Goal: Task Accomplishment & Management: Use online tool/utility

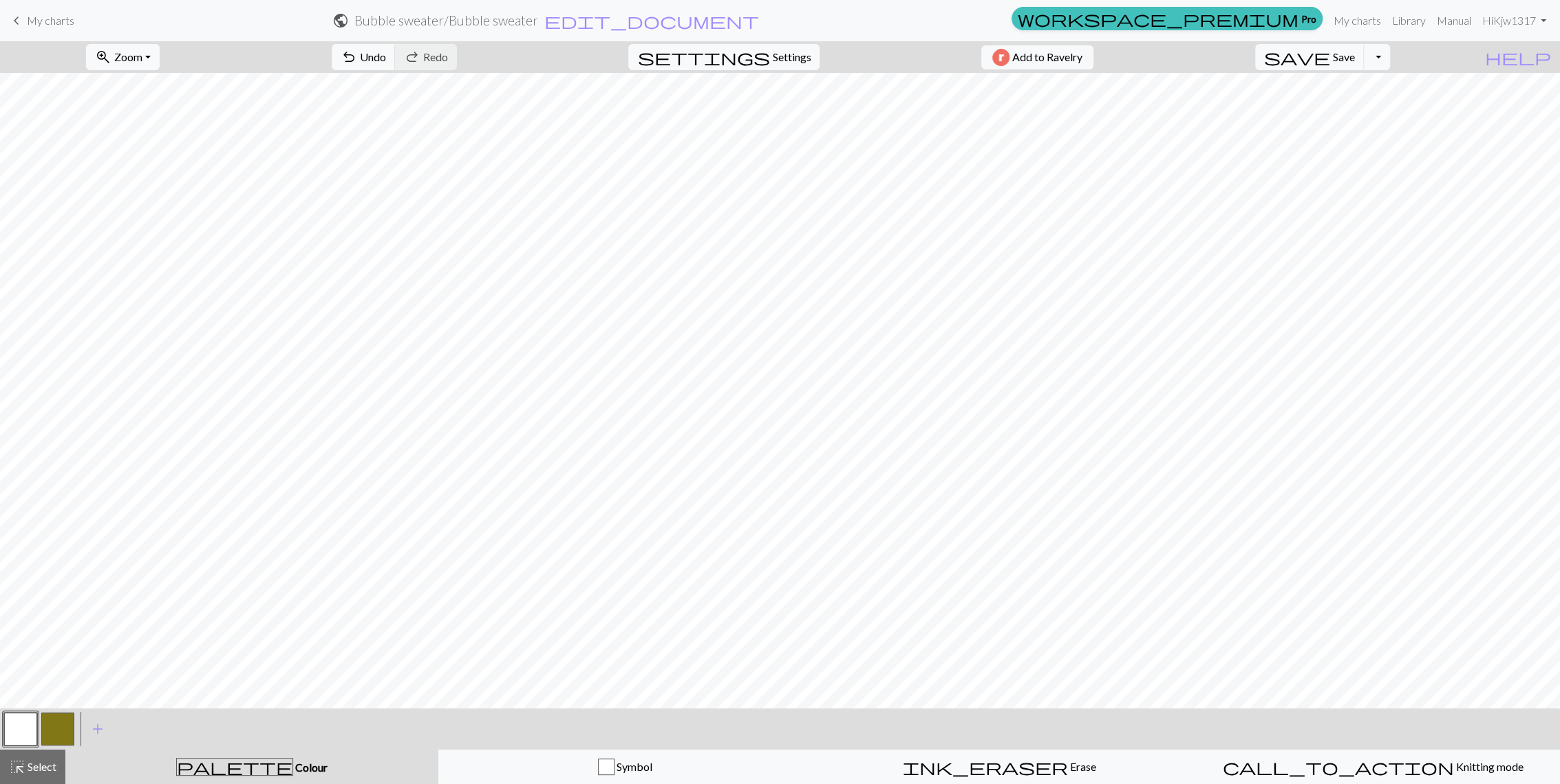
click at [45, 719] on button "button" at bounding box center [57, 729] width 33 height 33
click at [63, 724] on button "button" at bounding box center [57, 729] width 33 height 33
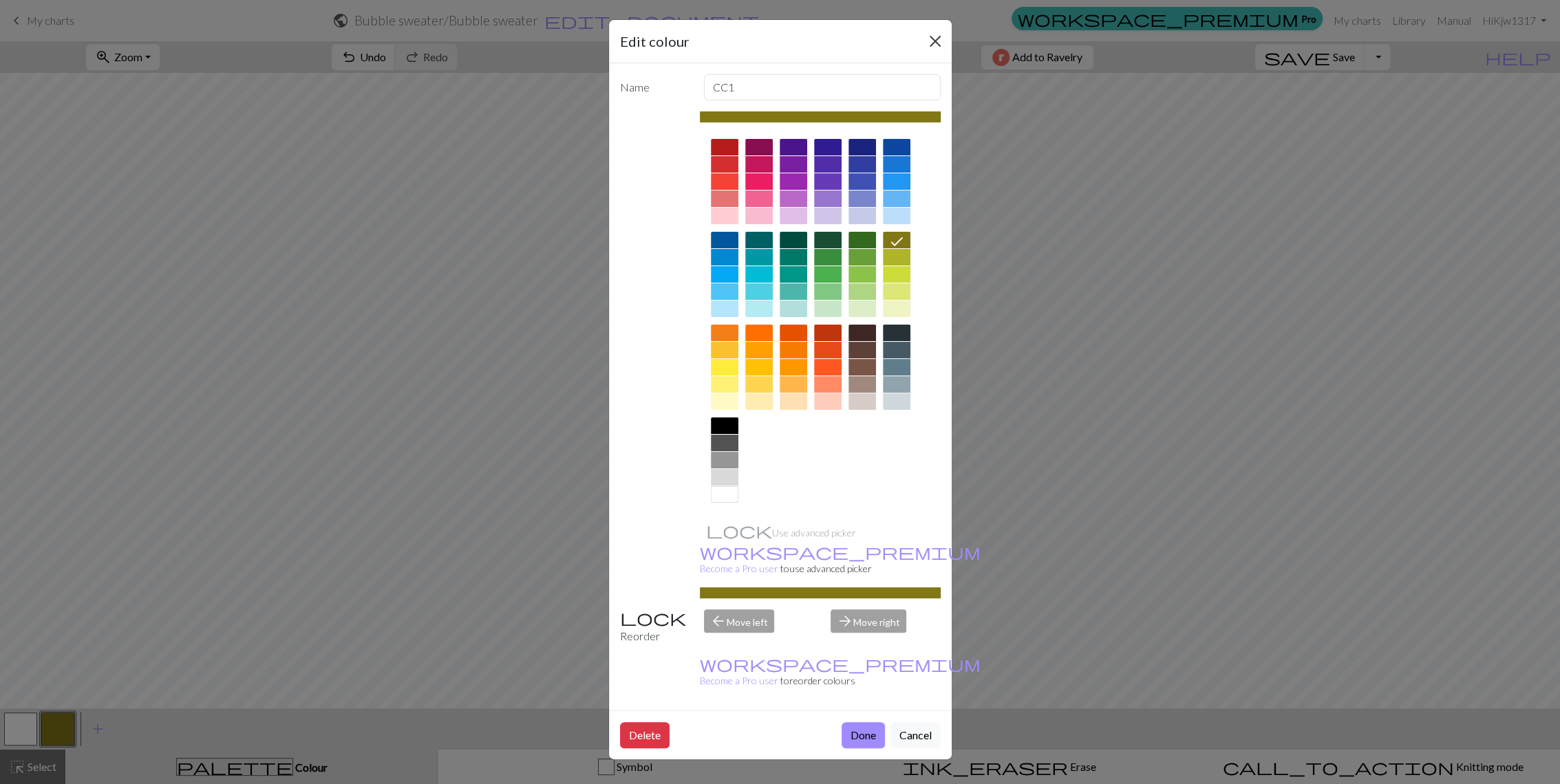
drag, startPoint x: 922, startPoint y: 45, endPoint x: 930, endPoint y: 41, distance: 8.9
click at [926, 42] on div "Edit colour" at bounding box center [780, 41] width 343 height 43
click at [933, 38] on button "Close" at bounding box center [935, 41] width 22 height 22
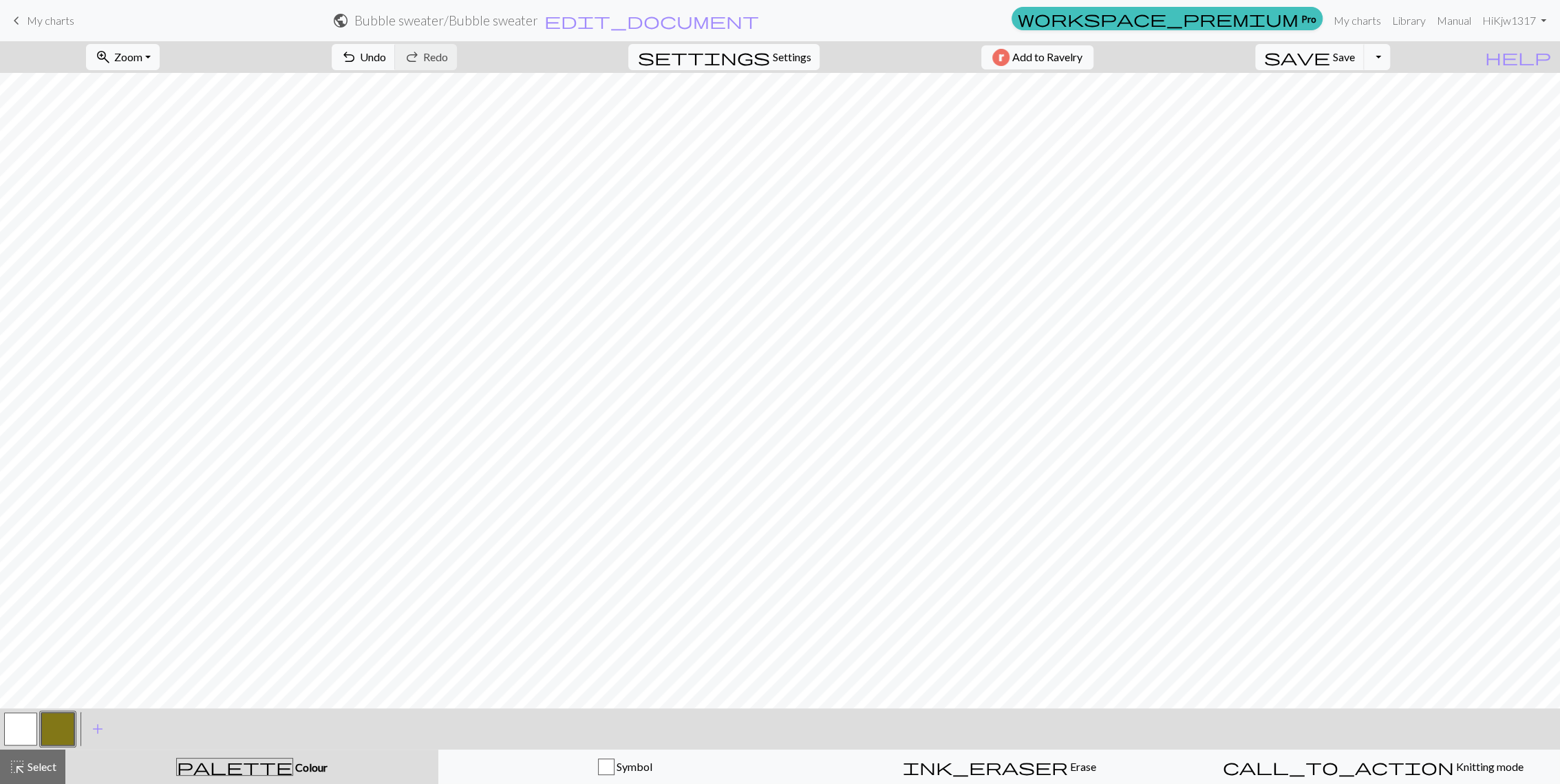
click at [51, 723] on button "button" at bounding box center [57, 729] width 33 height 33
click at [52, 723] on button "button" at bounding box center [57, 729] width 33 height 33
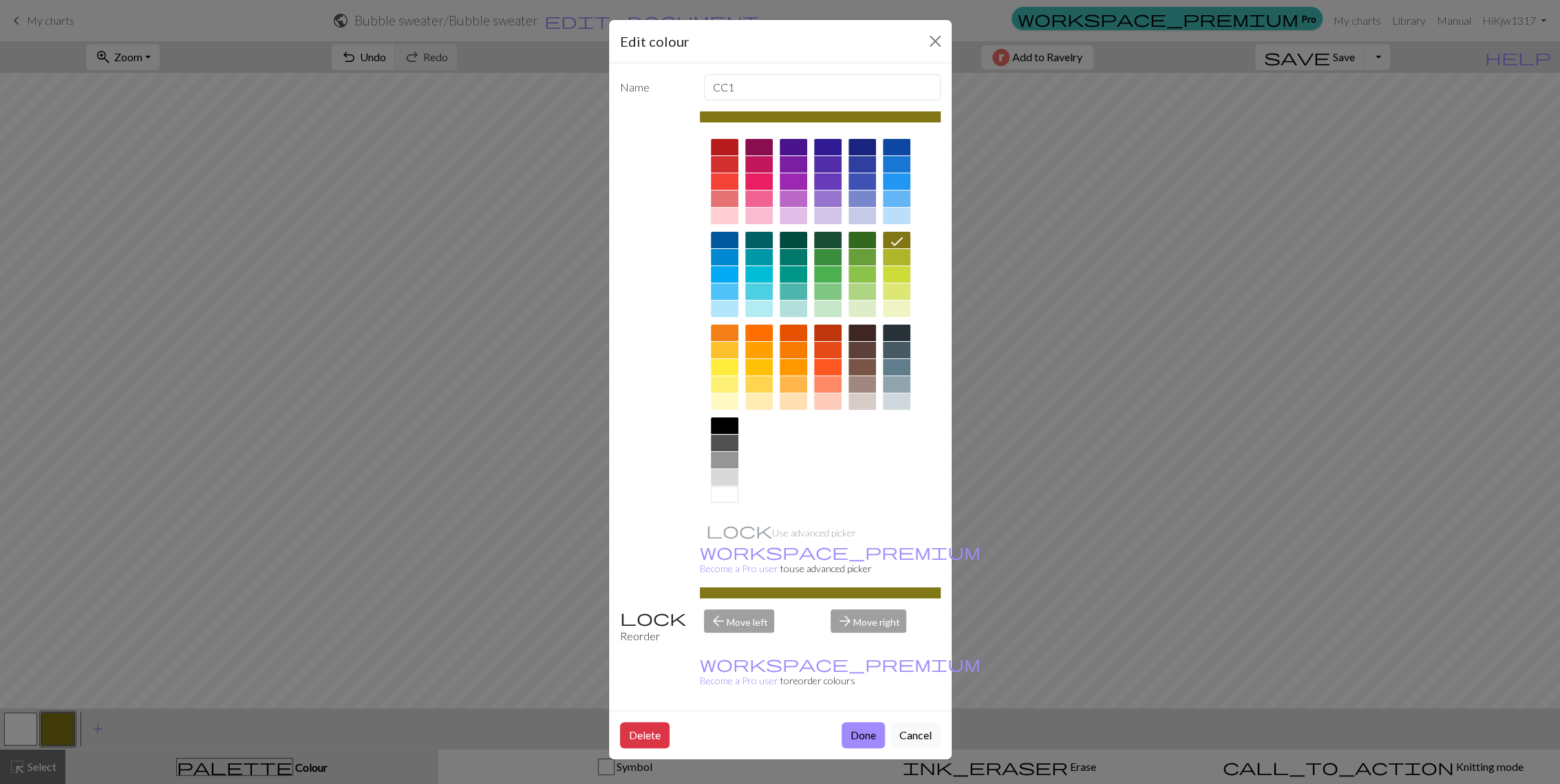
click at [863, 289] on div at bounding box center [863, 291] width 28 height 16
click at [849, 723] on button "Done" at bounding box center [863, 736] width 43 height 26
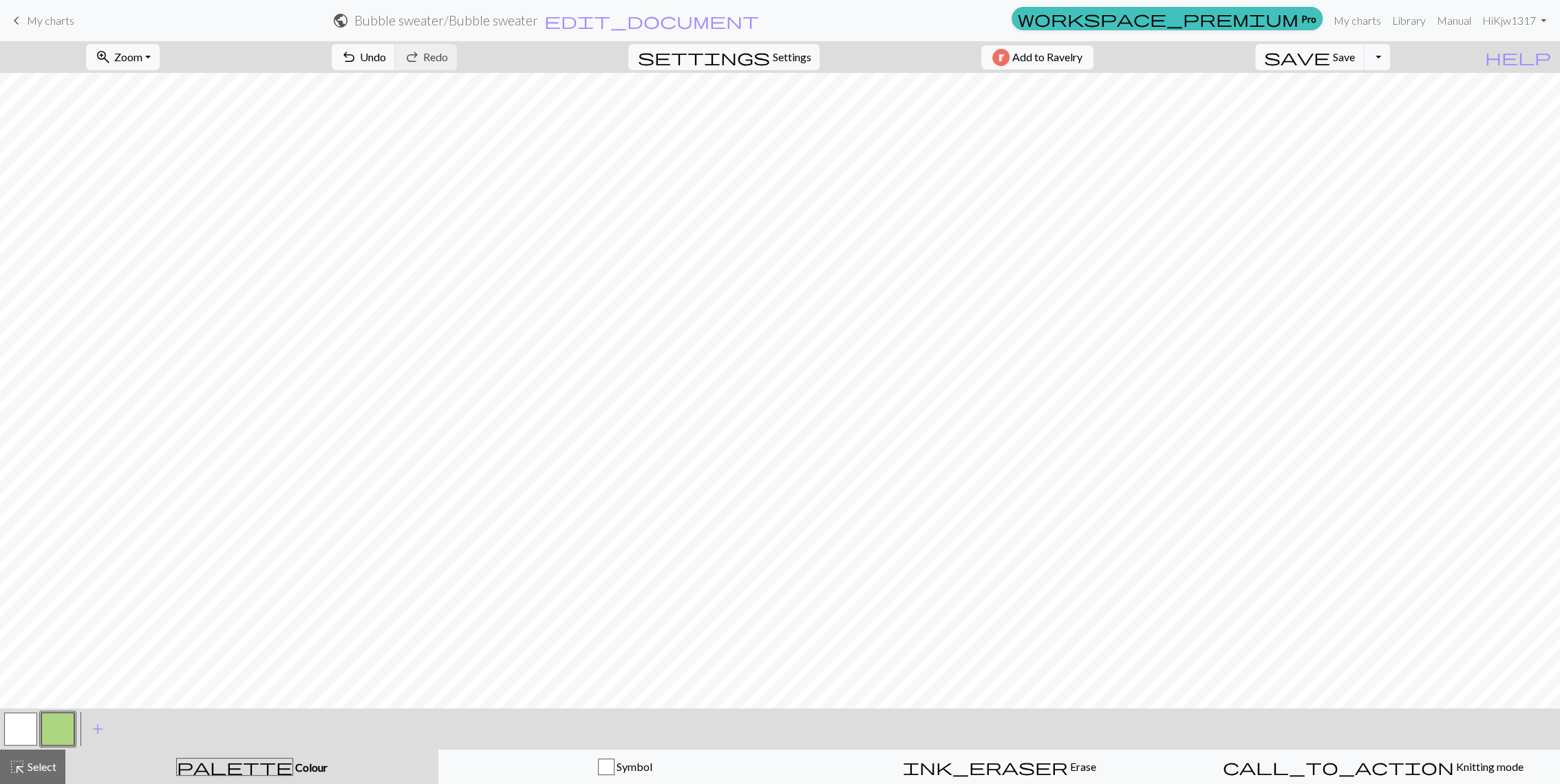
click at [16, 726] on button "button" at bounding box center [20, 729] width 33 height 33
click at [22, 724] on button "button" at bounding box center [20, 729] width 33 height 33
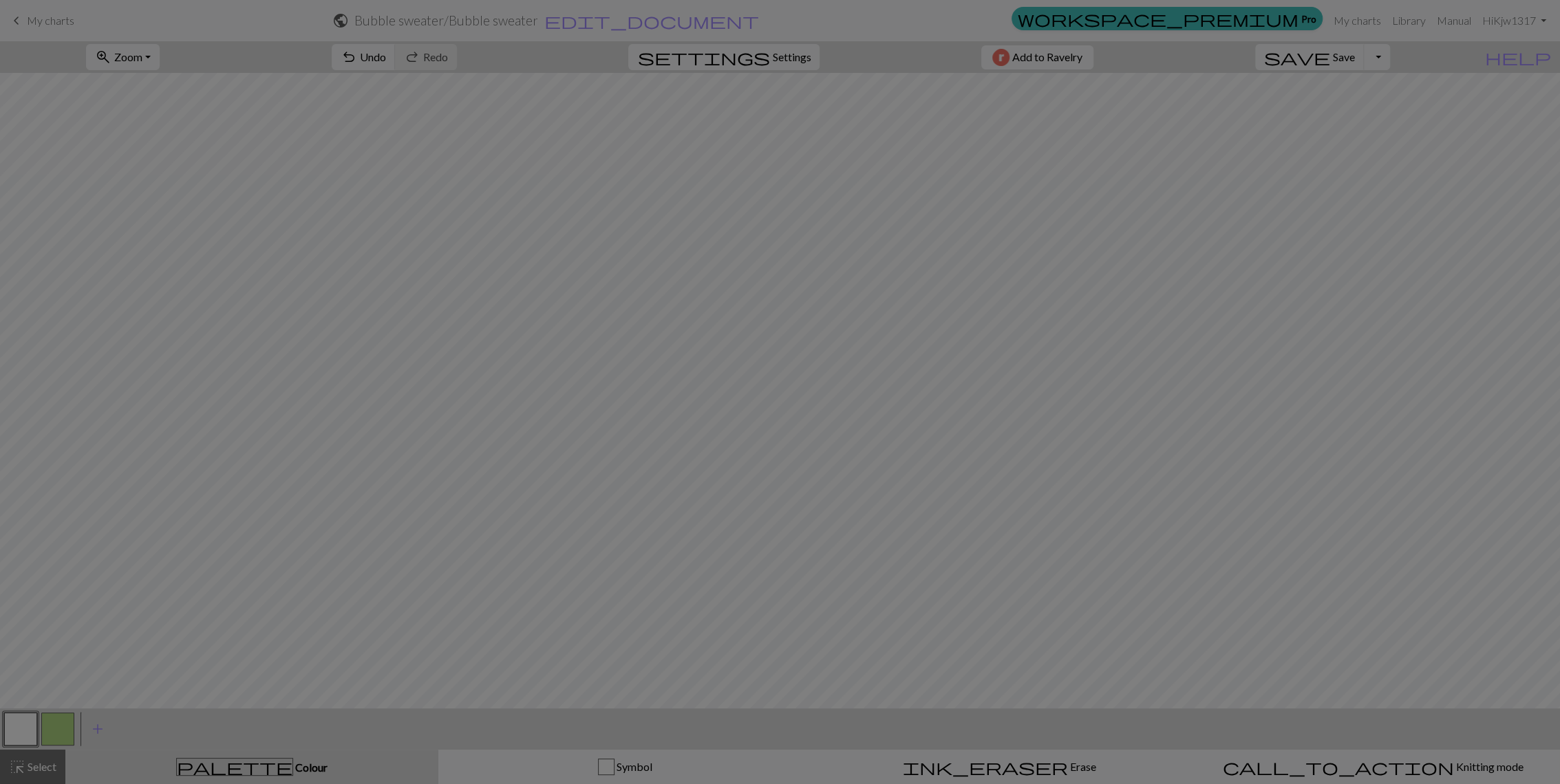
click at [22, 724] on div "Edit colour Name MC Use advanced picker workspace_premium Become a Pro user to …" at bounding box center [780, 392] width 1560 height 784
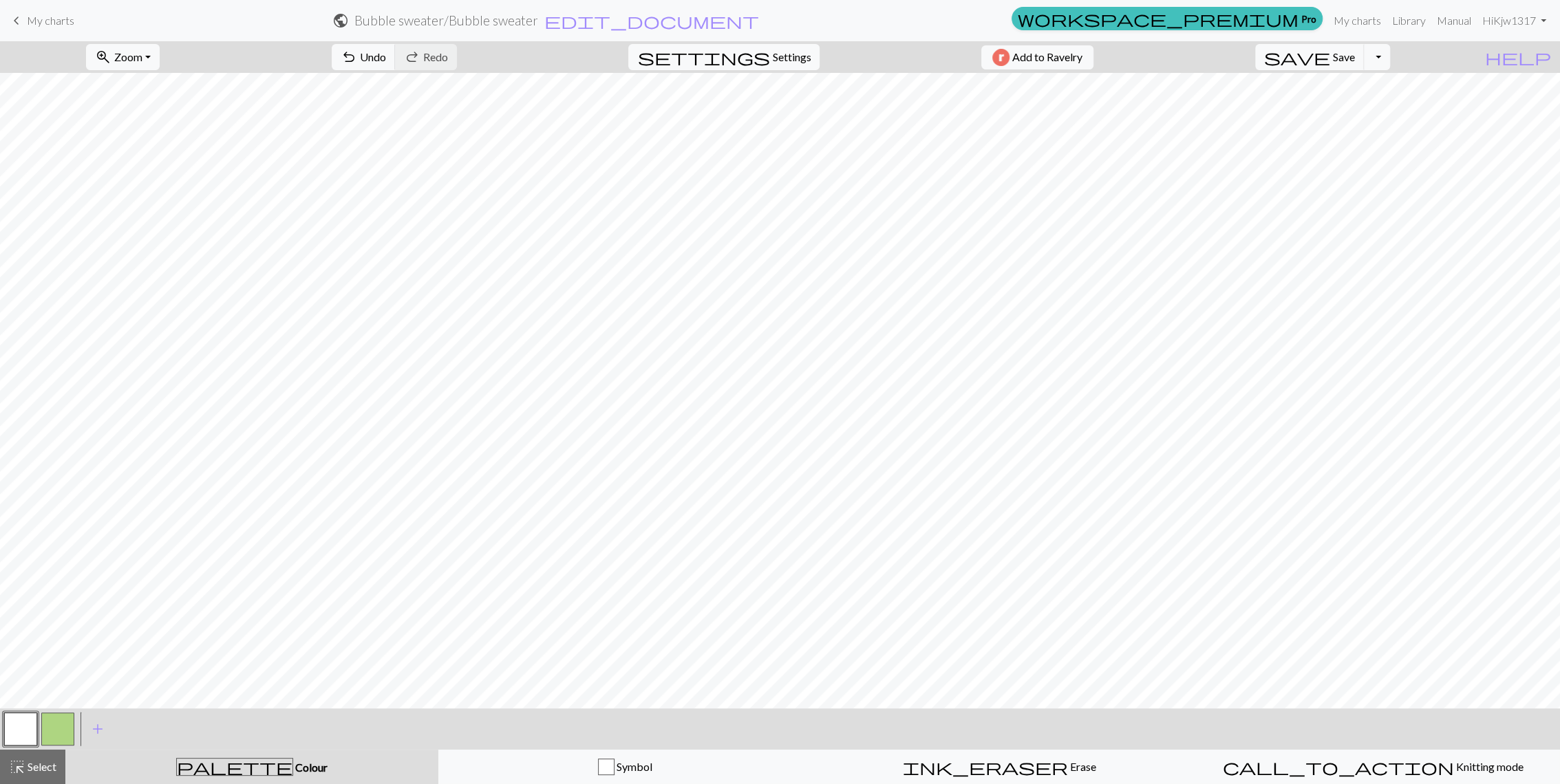
click at [22, 724] on button "button" at bounding box center [20, 729] width 33 height 33
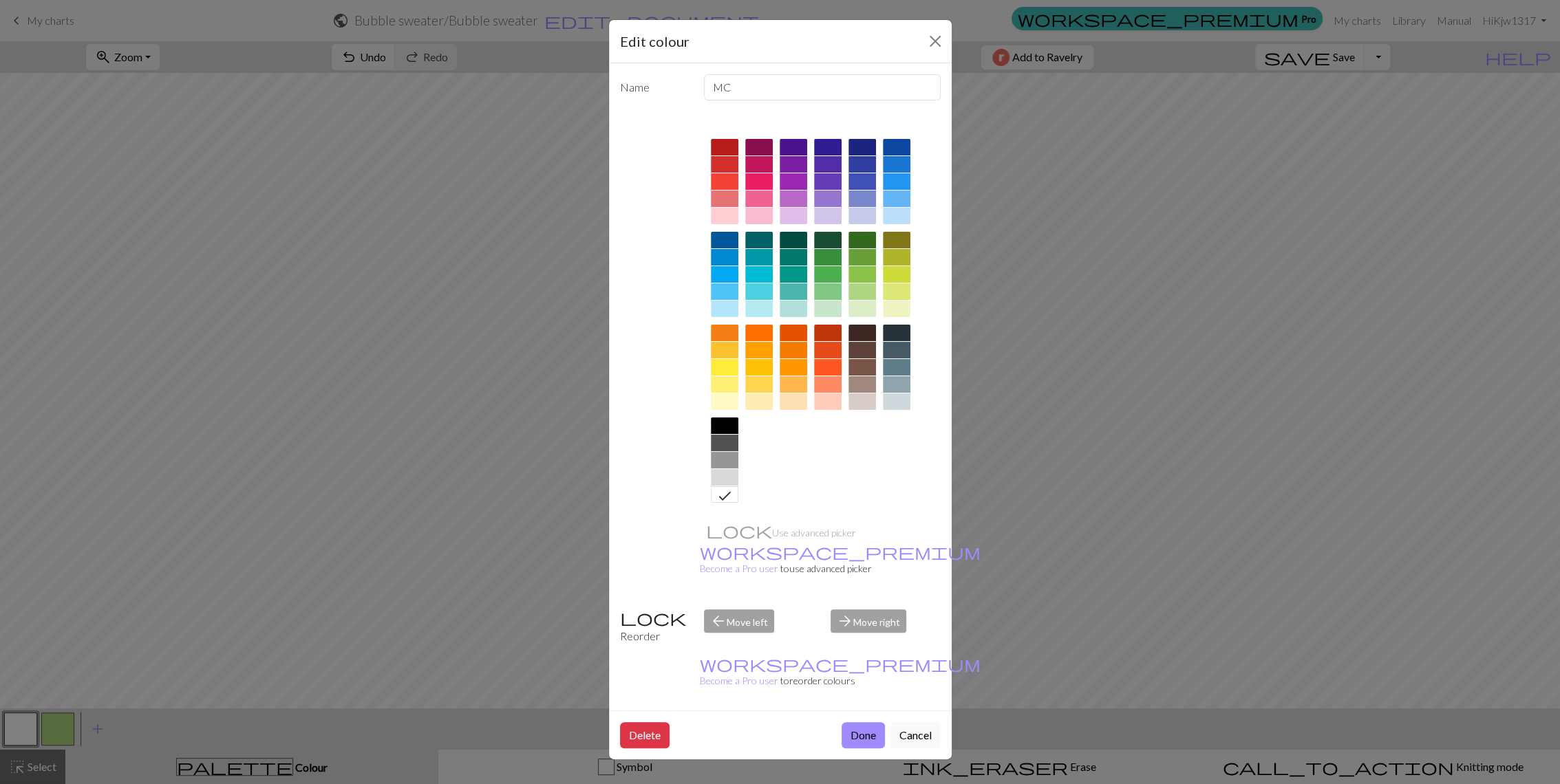
click at [833, 216] on div at bounding box center [828, 216] width 28 height 16
click at [827, 204] on div at bounding box center [828, 199] width 28 height 16
click at [836, 210] on div at bounding box center [828, 216] width 28 height 16
click at [855, 723] on button "Done" at bounding box center [863, 736] width 43 height 26
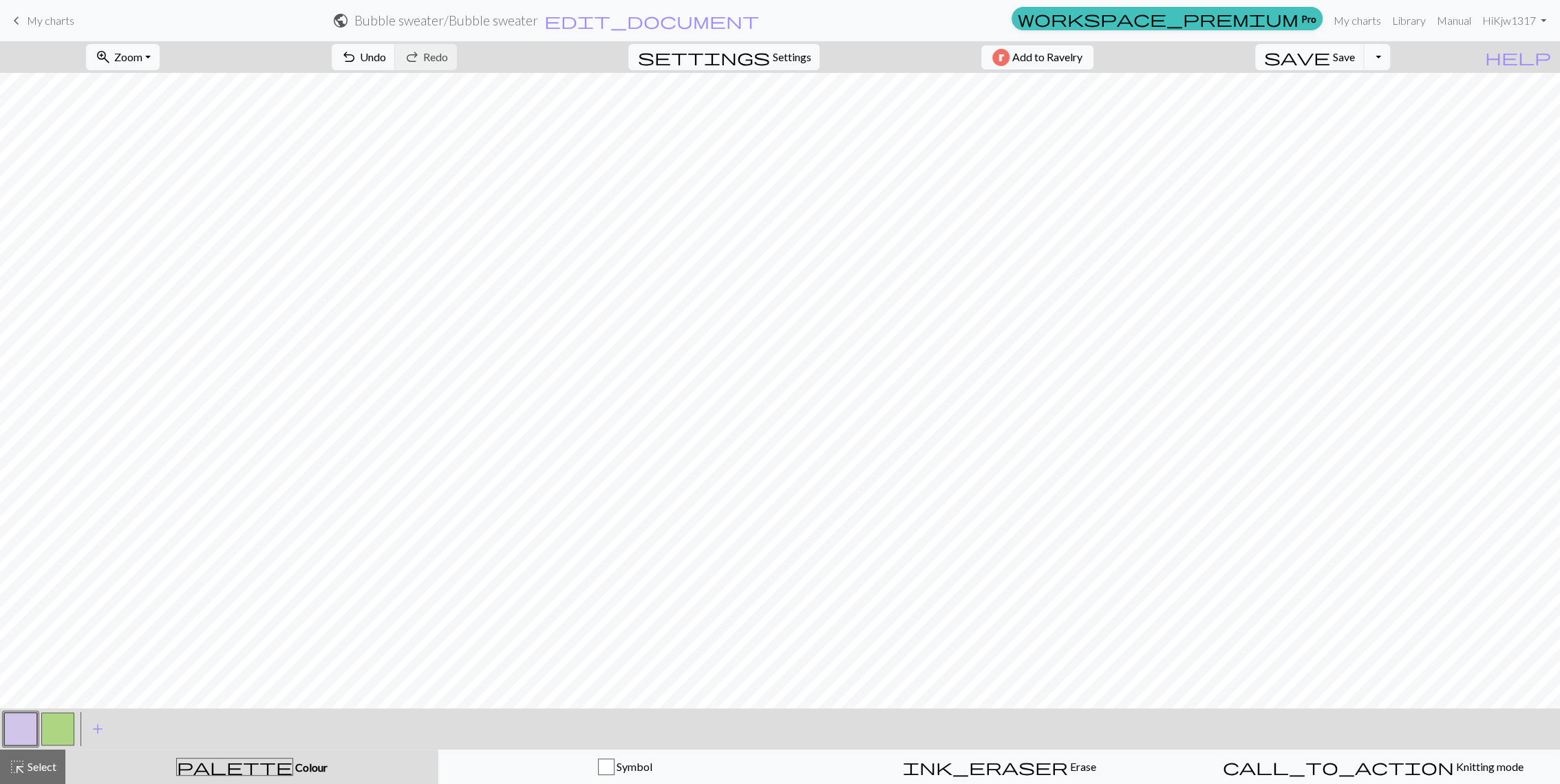
click at [15, 734] on button "button" at bounding box center [20, 729] width 33 height 33
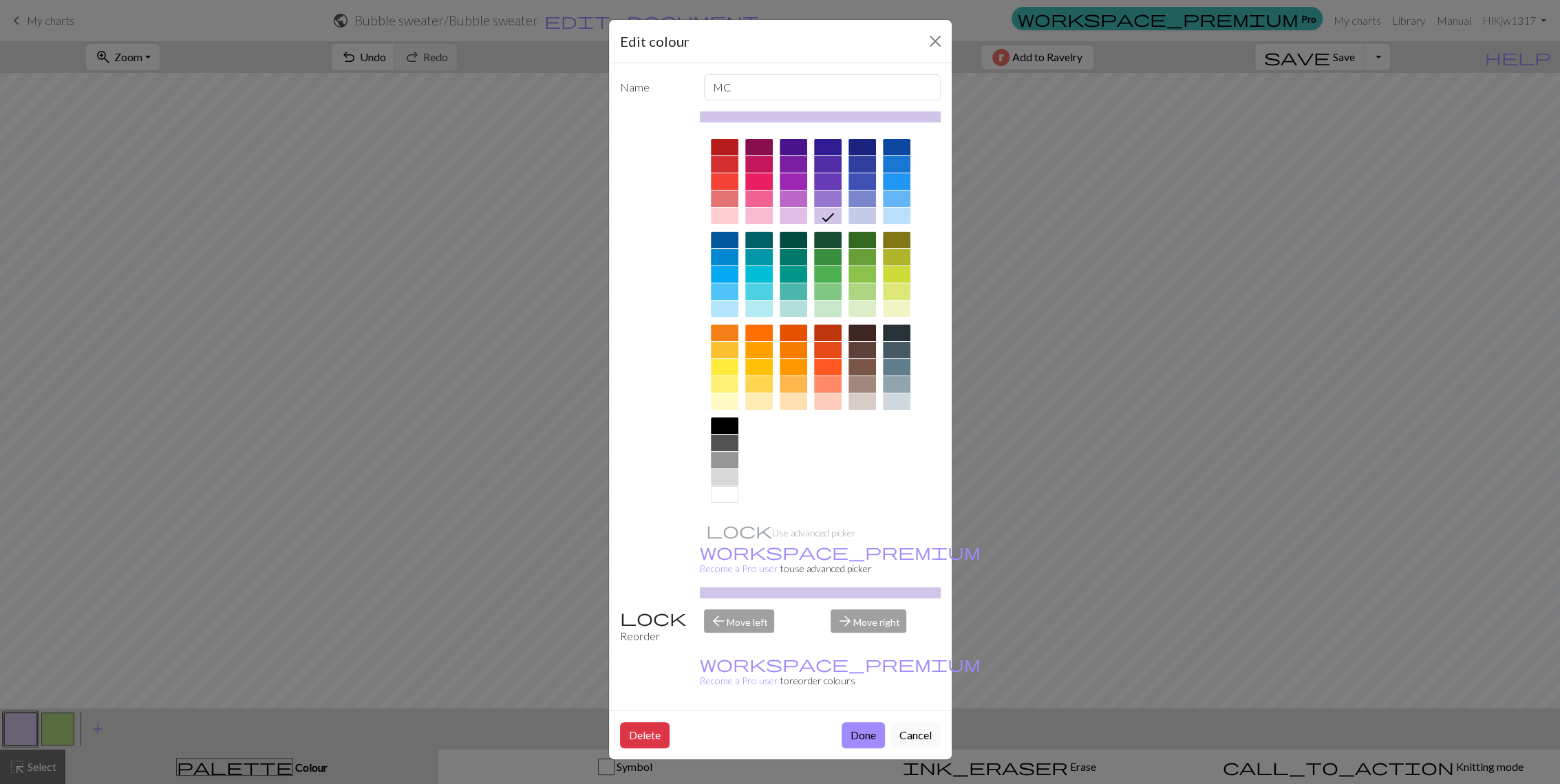
click at [827, 196] on div at bounding box center [828, 199] width 28 height 16
click at [858, 723] on button "Done" at bounding box center [863, 736] width 43 height 26
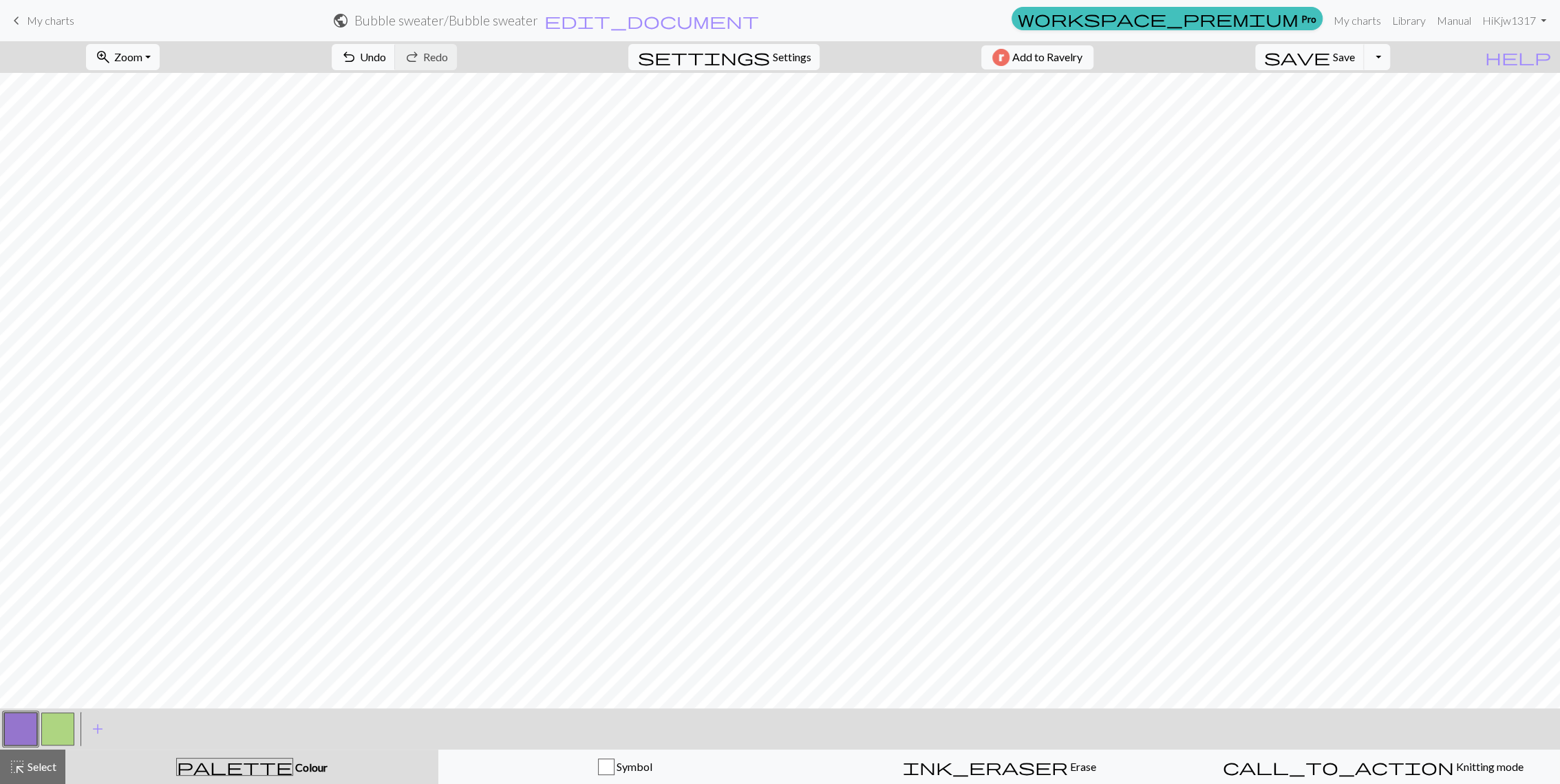
click at [14, 732] on button "button" at bounding box center [20, 729] width 33 height 33
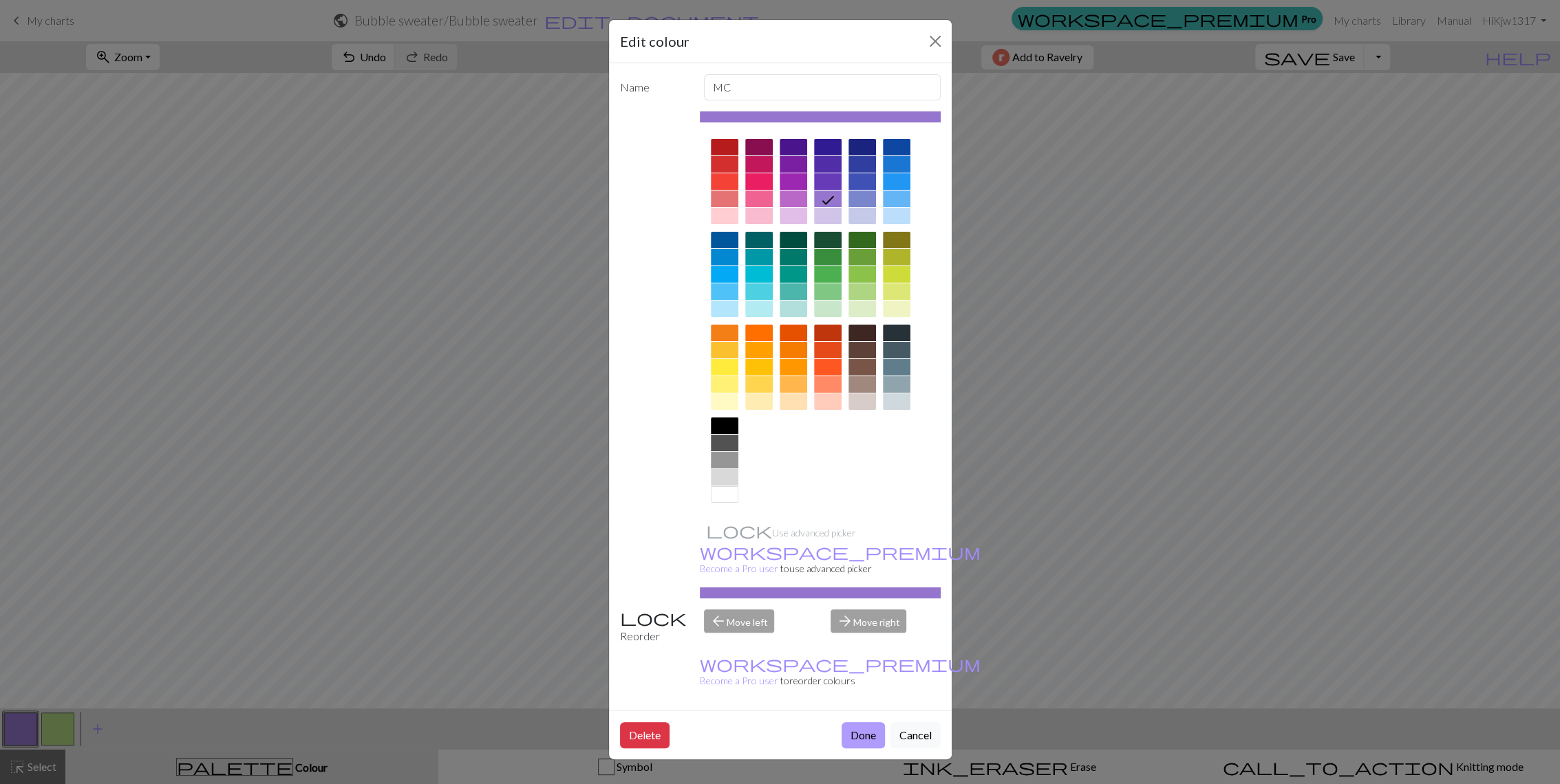
click at [869, 723] on button "Done" at bounding box center [863, 736] width 43 height 26
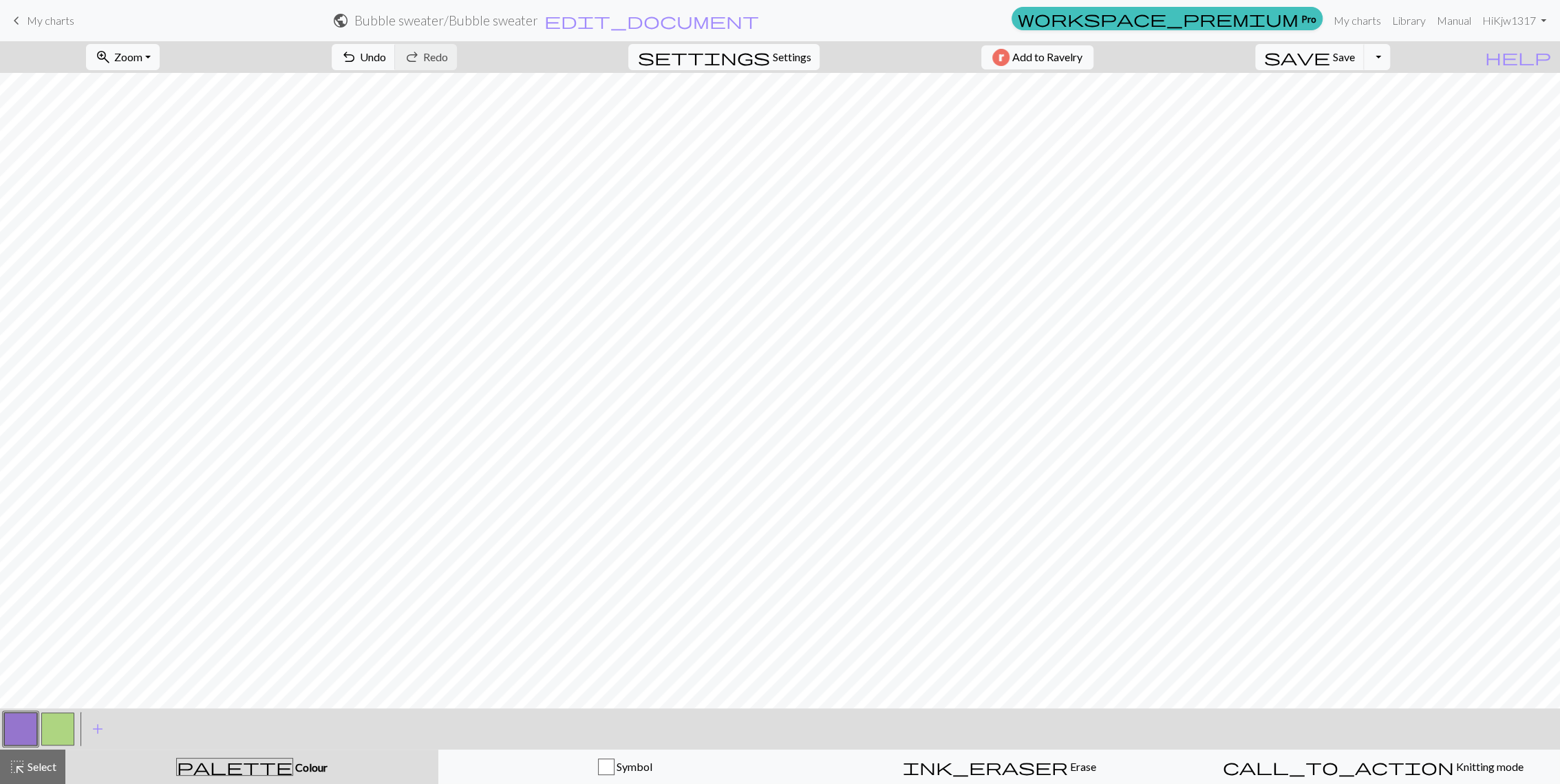
click at [65, 727] on button "button" at bounding box center [57, 729] width 33 height 33
click at [13, 737] on button "button" at bounding box center [20, 729] width 33 height 33
click at [61, 732] on button "button" at bounding box center [57, 729] width 33 height 33
click at [63, 740] on button "button" at bounding box center [57, 729] width 33 height 33
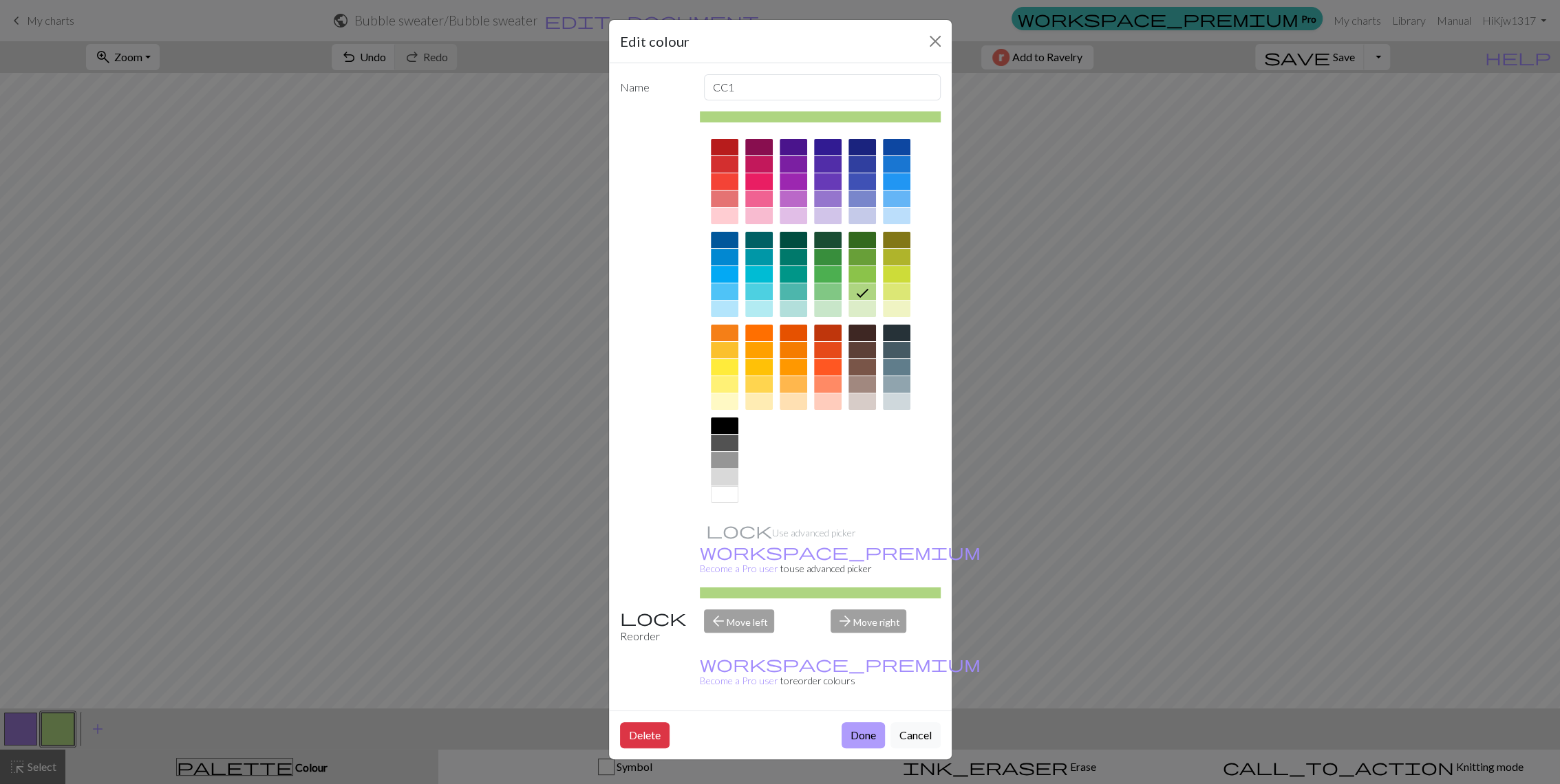
click at [860, 723] on button "Done" at bounding box center [863, 736] width 43 height 26
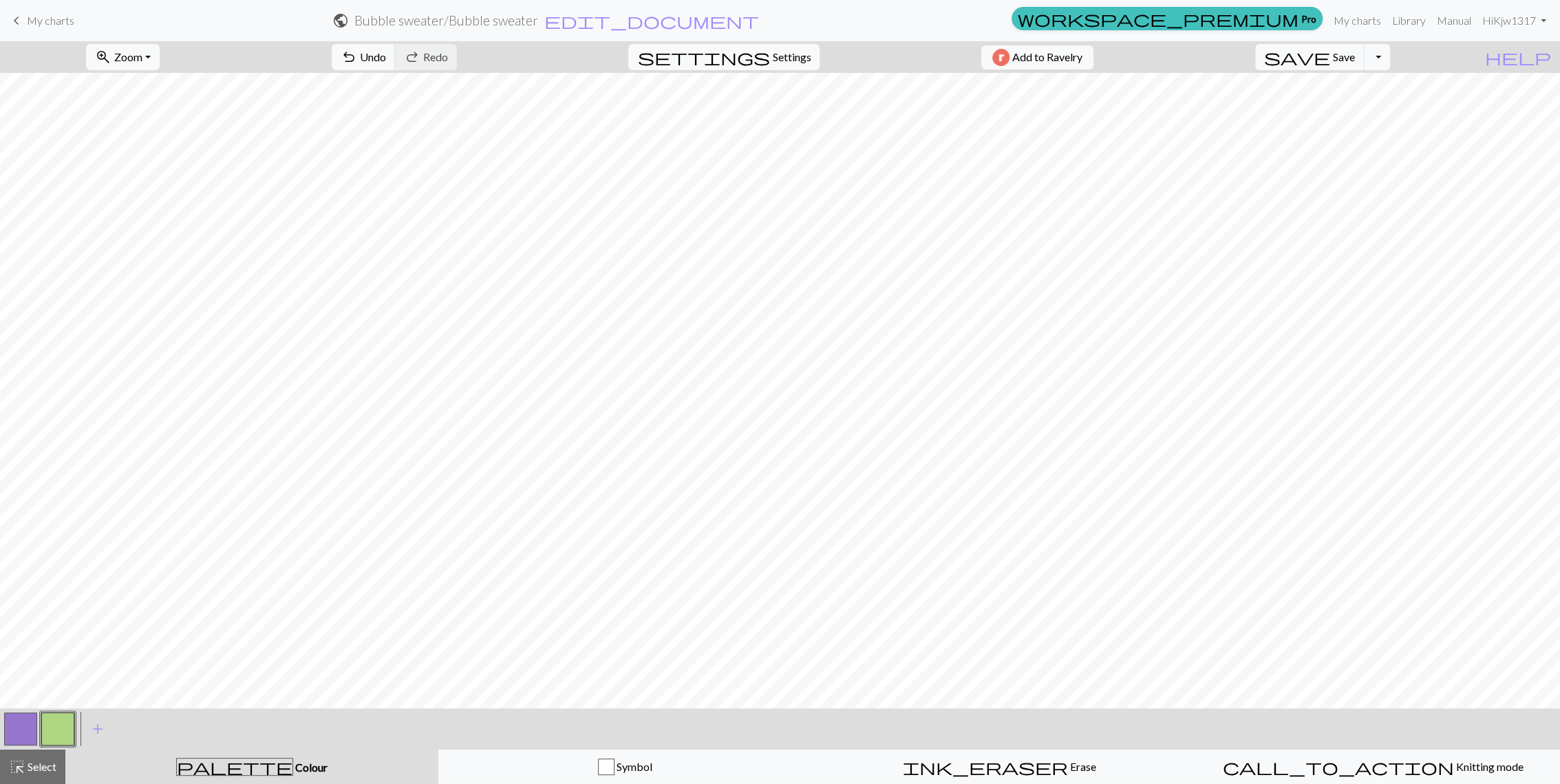
click at [28, 729] on button "button" at bounding box center [20, 729] width 33 height 33
click at [56, 715] on button "button" at bounding box center [57, 729] width 33 height 33
click at [1330, 58] on span "save" at bounding box center [1296, 57] width 66 height 20
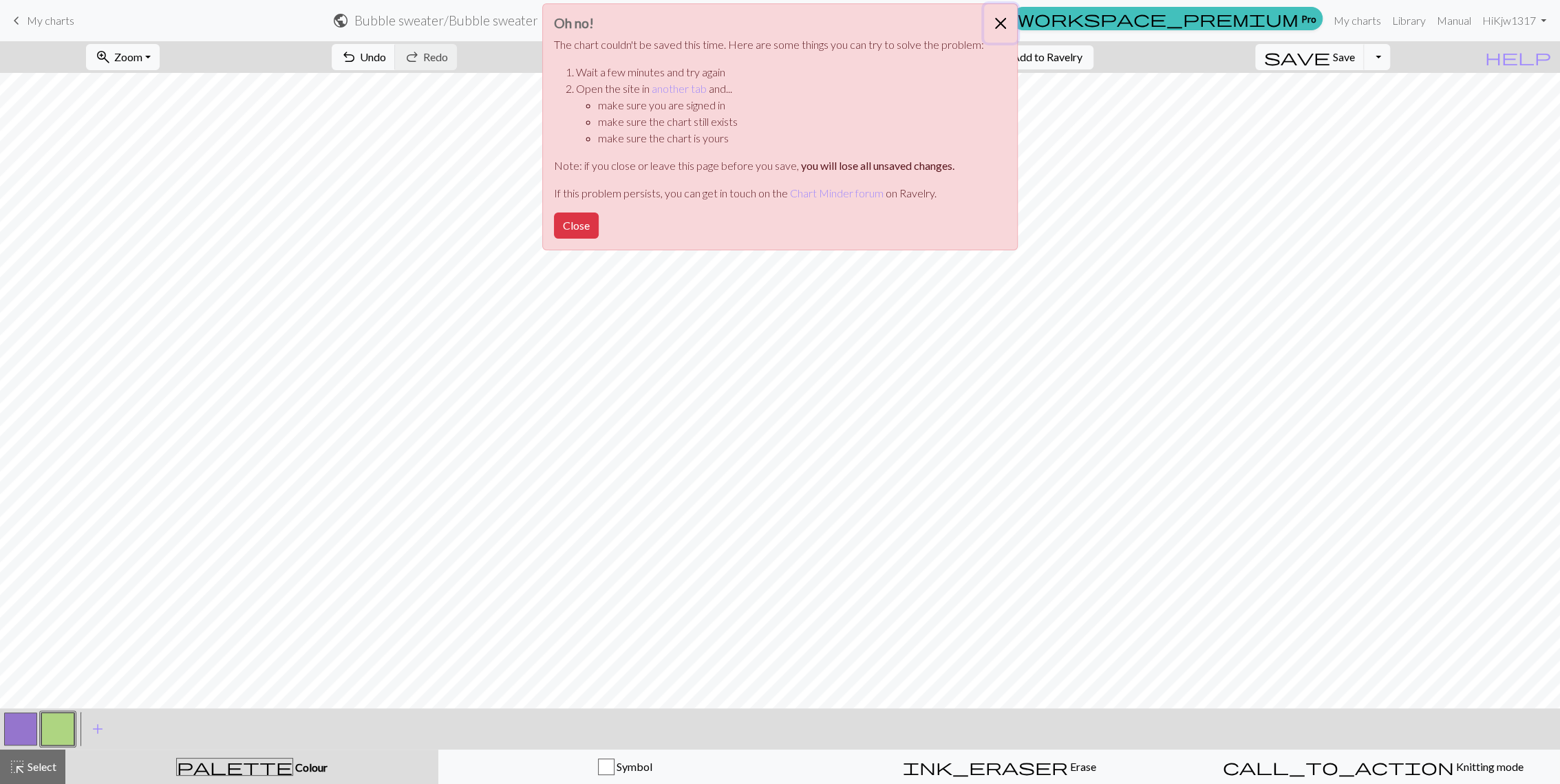
click at [999, 23] on button "Close" at bounding box center [1000, 23] width 33 height 38
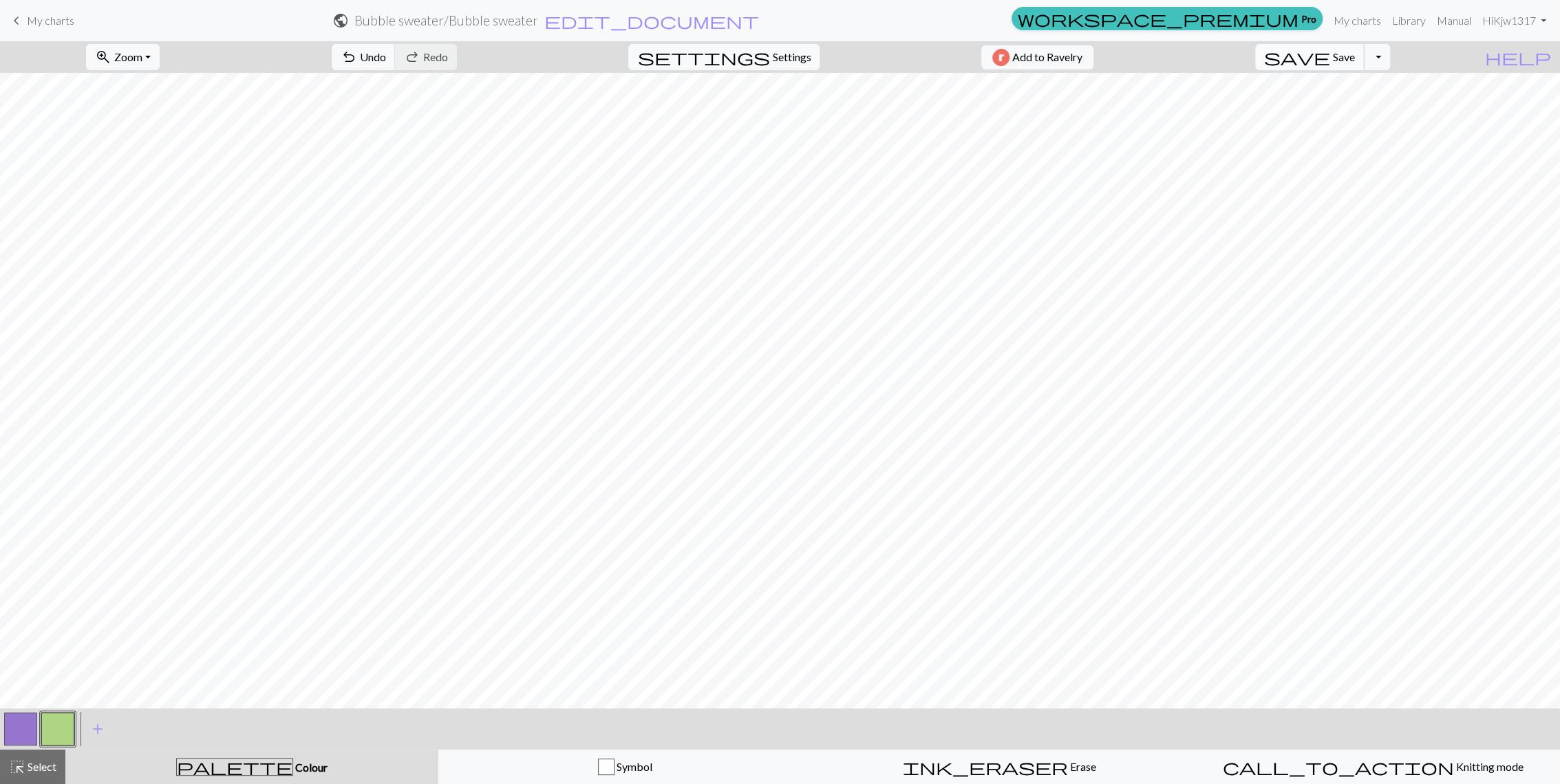
click at [1355, 61] on span "Save" at bounding box center [1344, 56] width 22 height 13
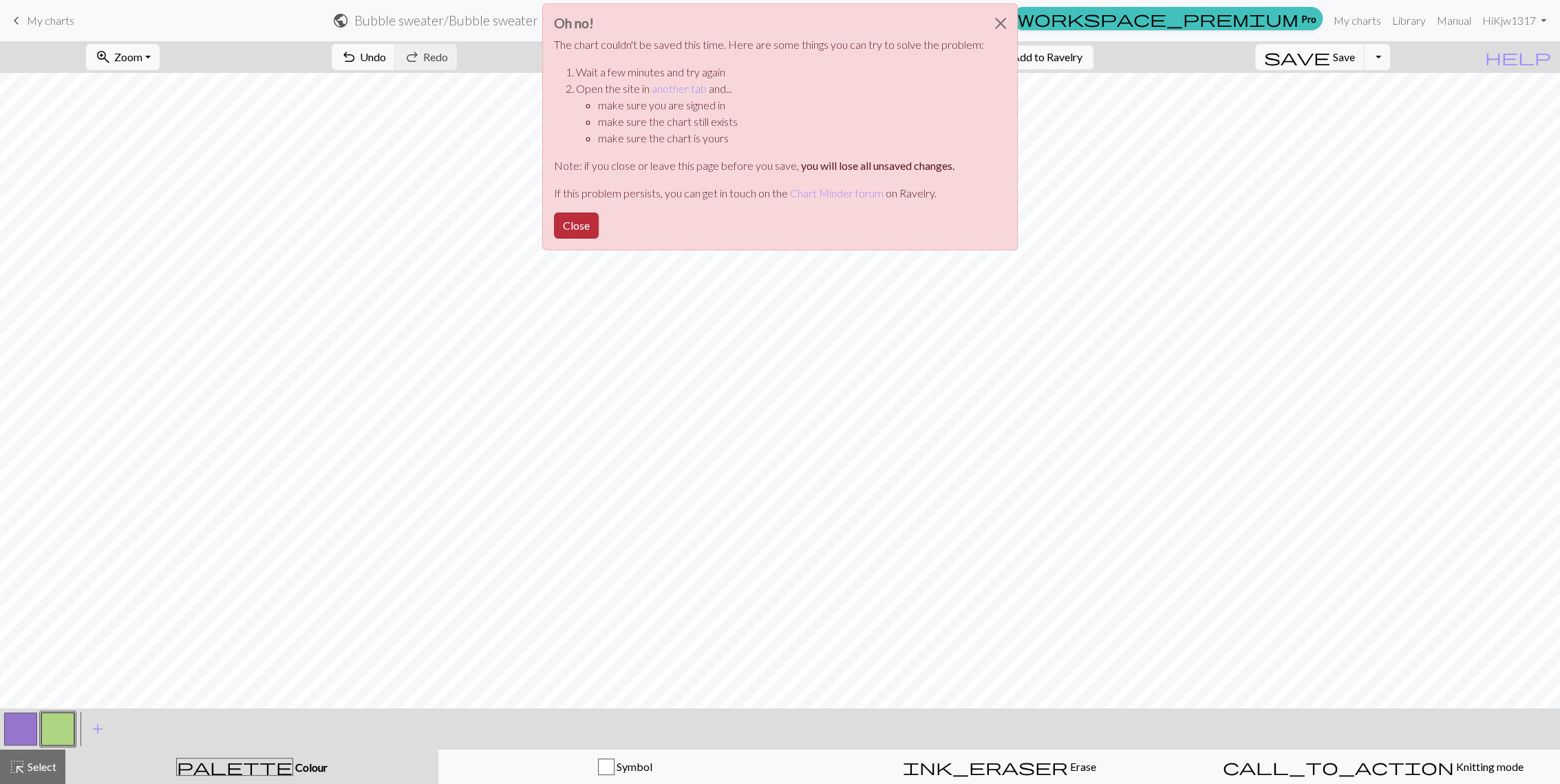
click at [579, 216] on button "Close" at bounding box center [576, 226] width 45 height 26
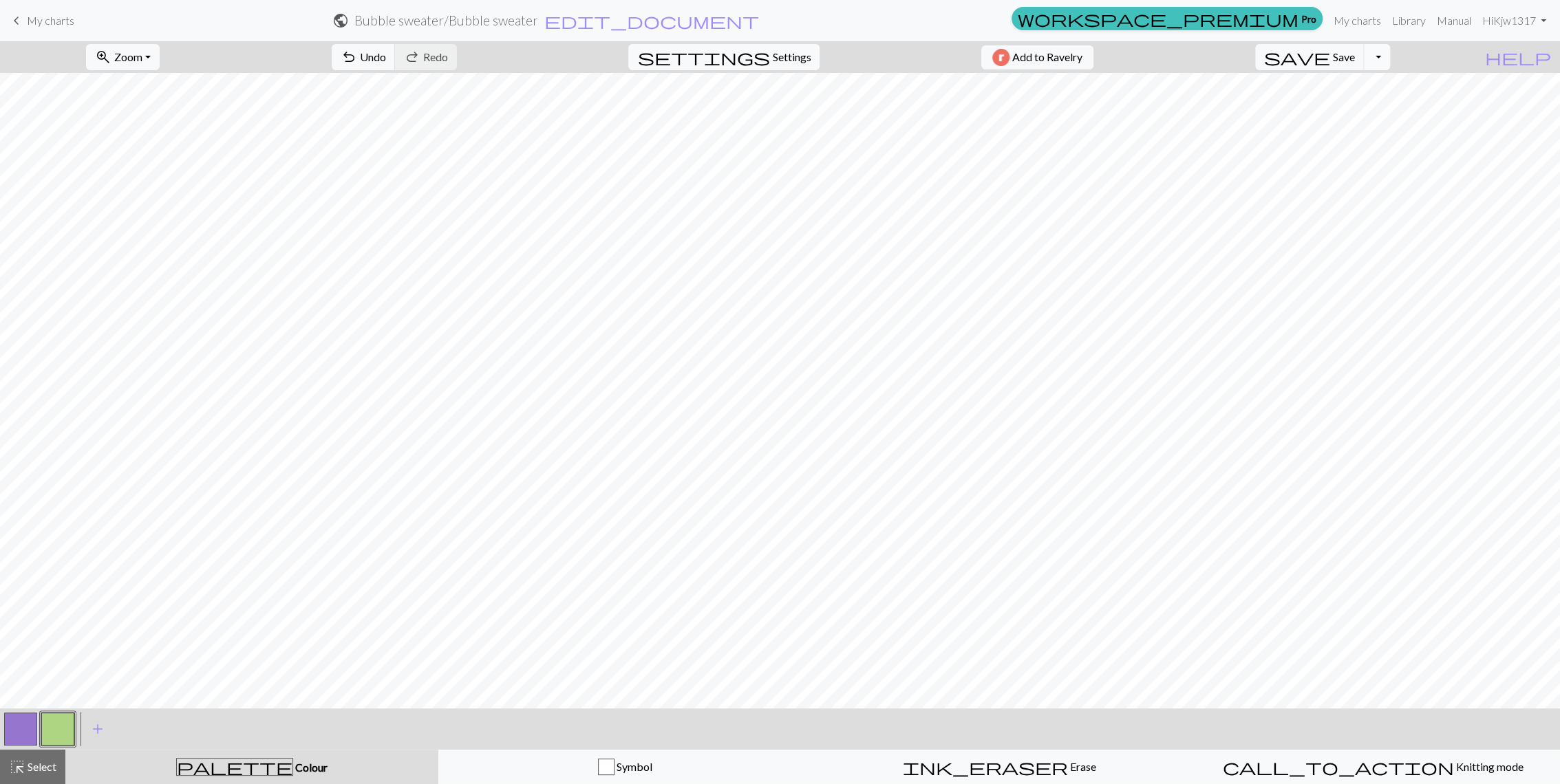
click at [1390, 57] on button "Toggle Dropdown" at bounding box center [1377, 57] width 26 height 26
click at [1389, 83] on button "file_copy Save a copy" at bounding box center [1275, 87] width 227 height 22
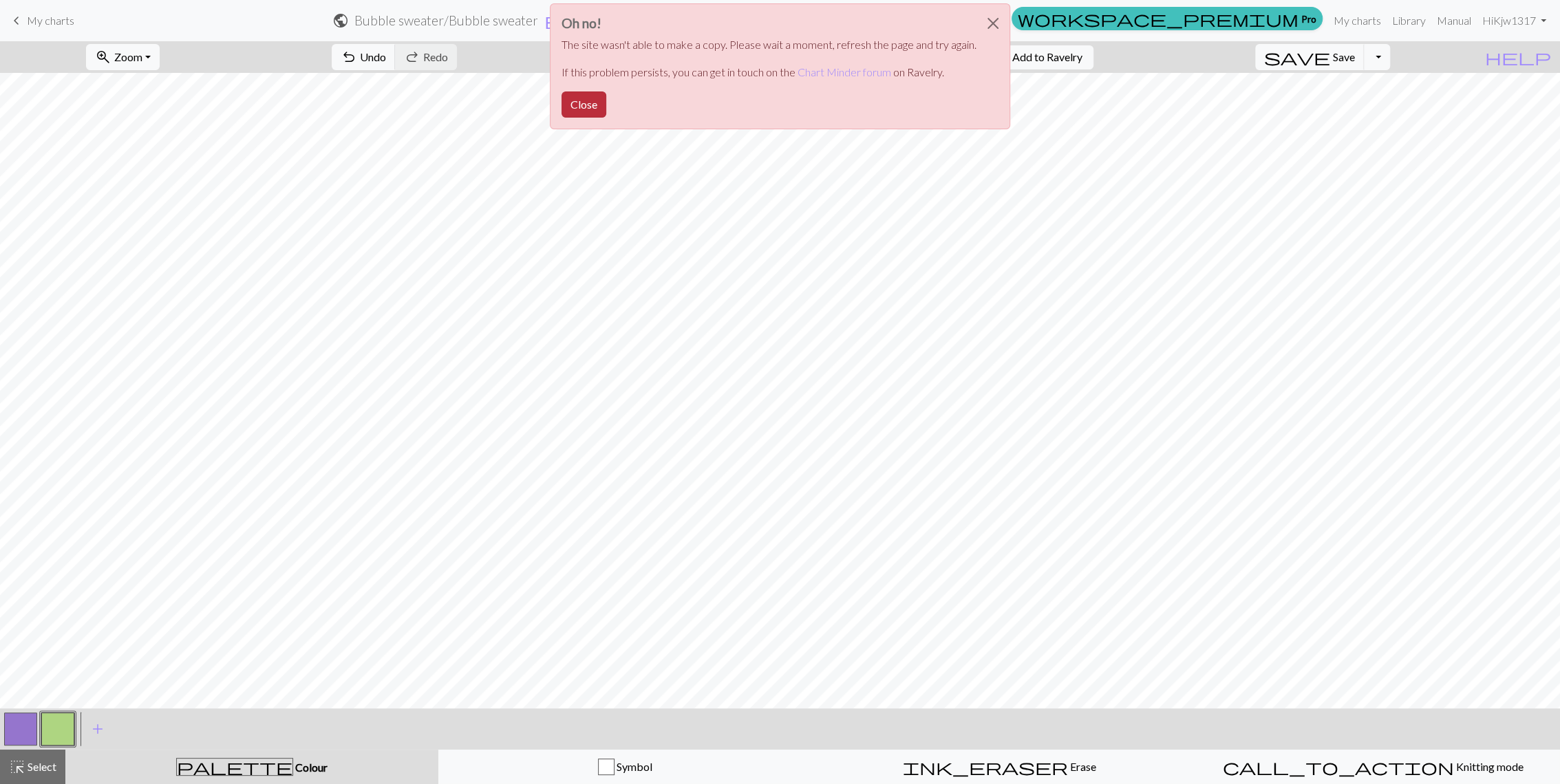
click at [584, 109] on button "Close" at bounding box center [584, 105] width 45 height 26
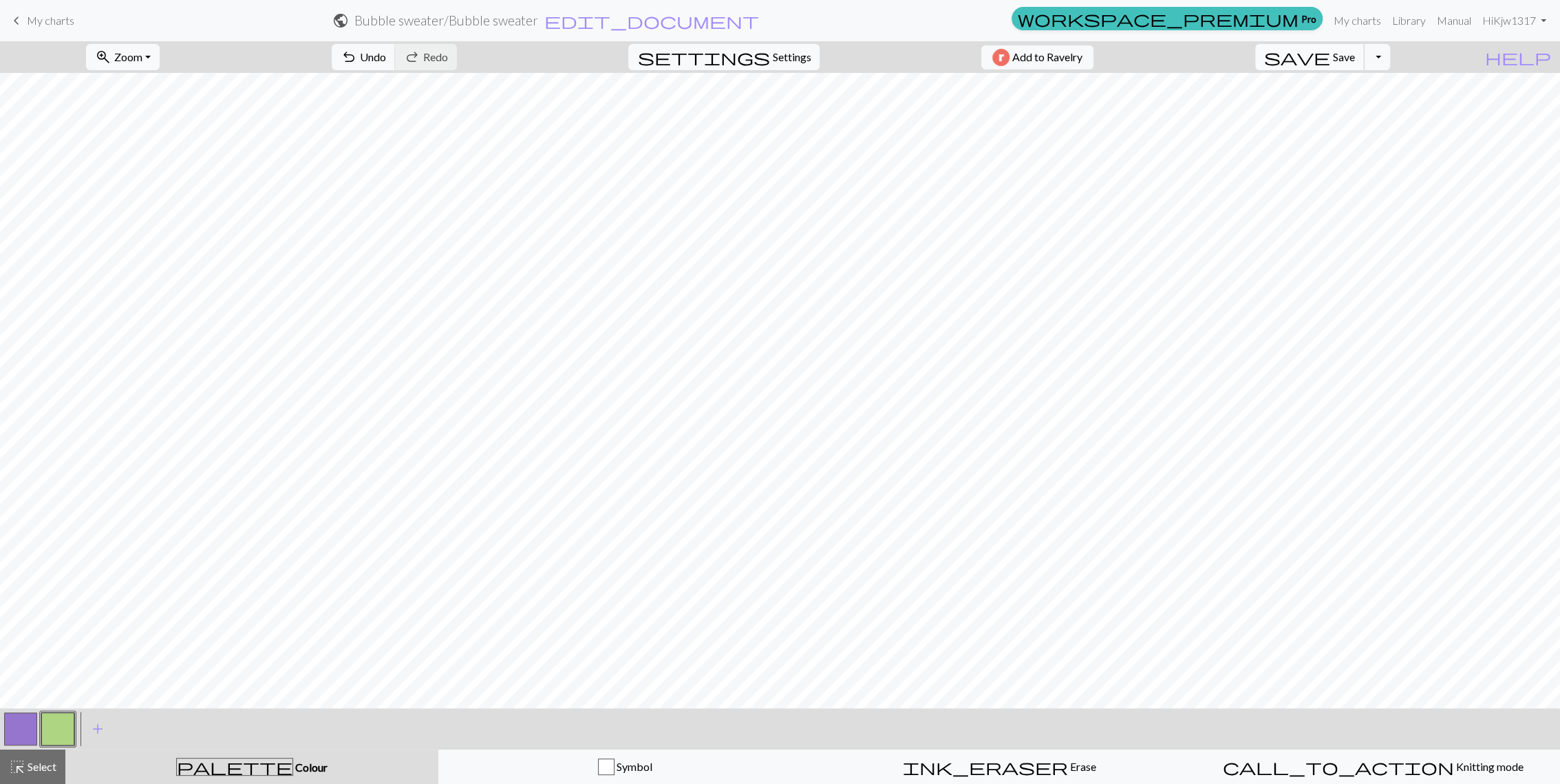
click at [1330, 65] on span "save" at bounding box center [1296, 57] width 66 height 20
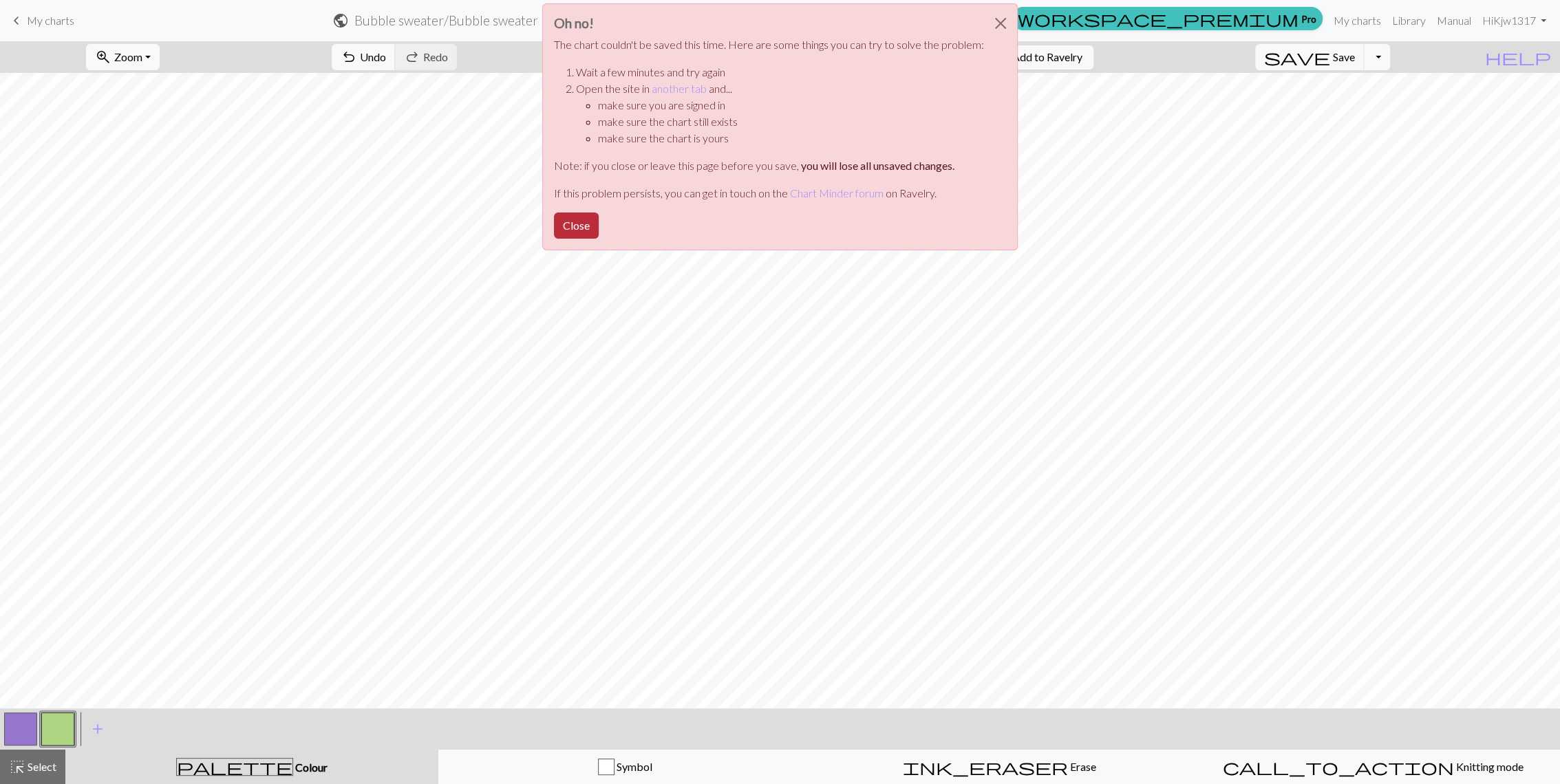
click at [571, 223] on button "Close" at bounding box center [576, 226] width 45 height 26
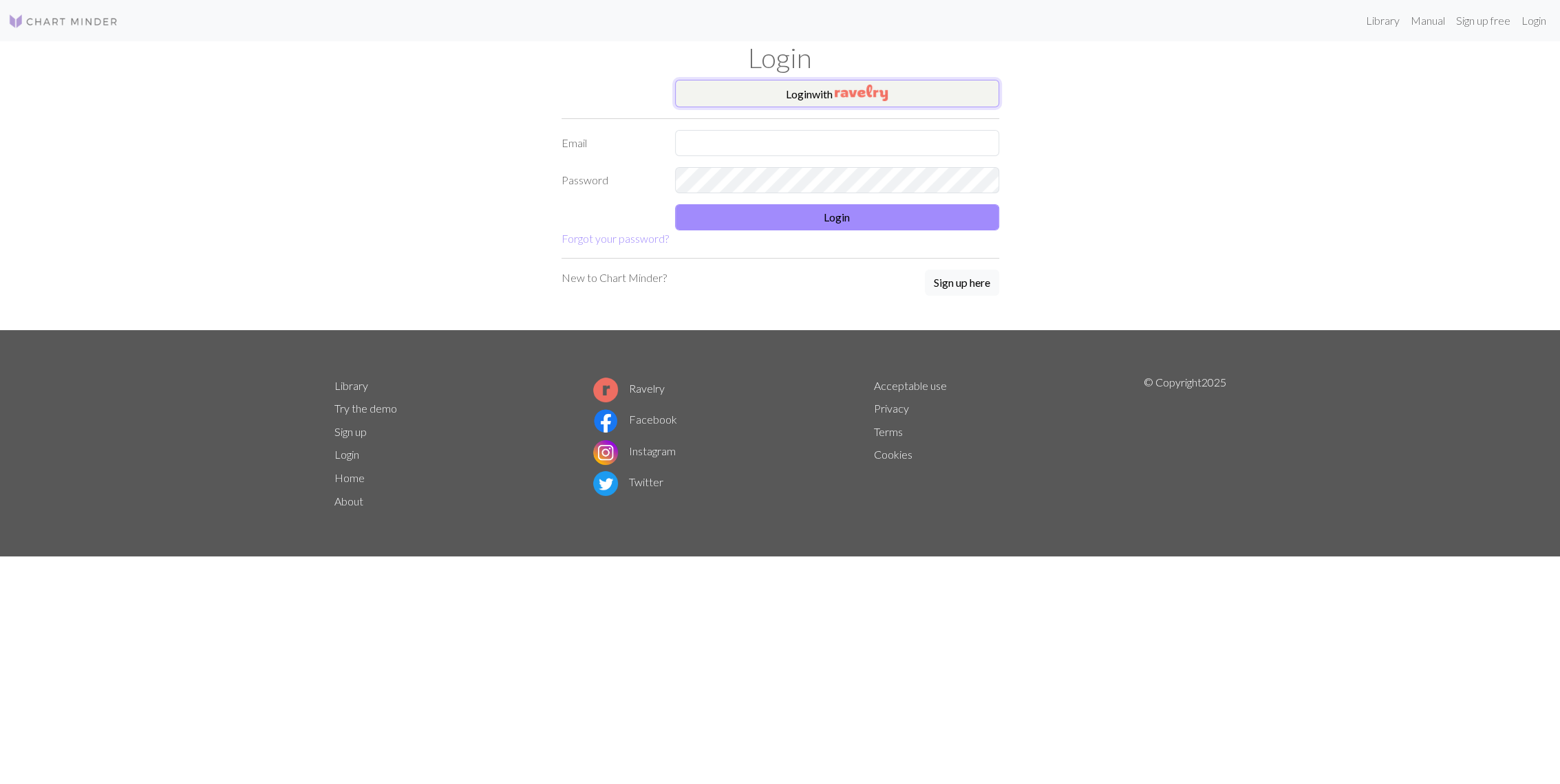
click at [776, 94] on button "Login with" at bounding box center [837, 94] width 324 height 28
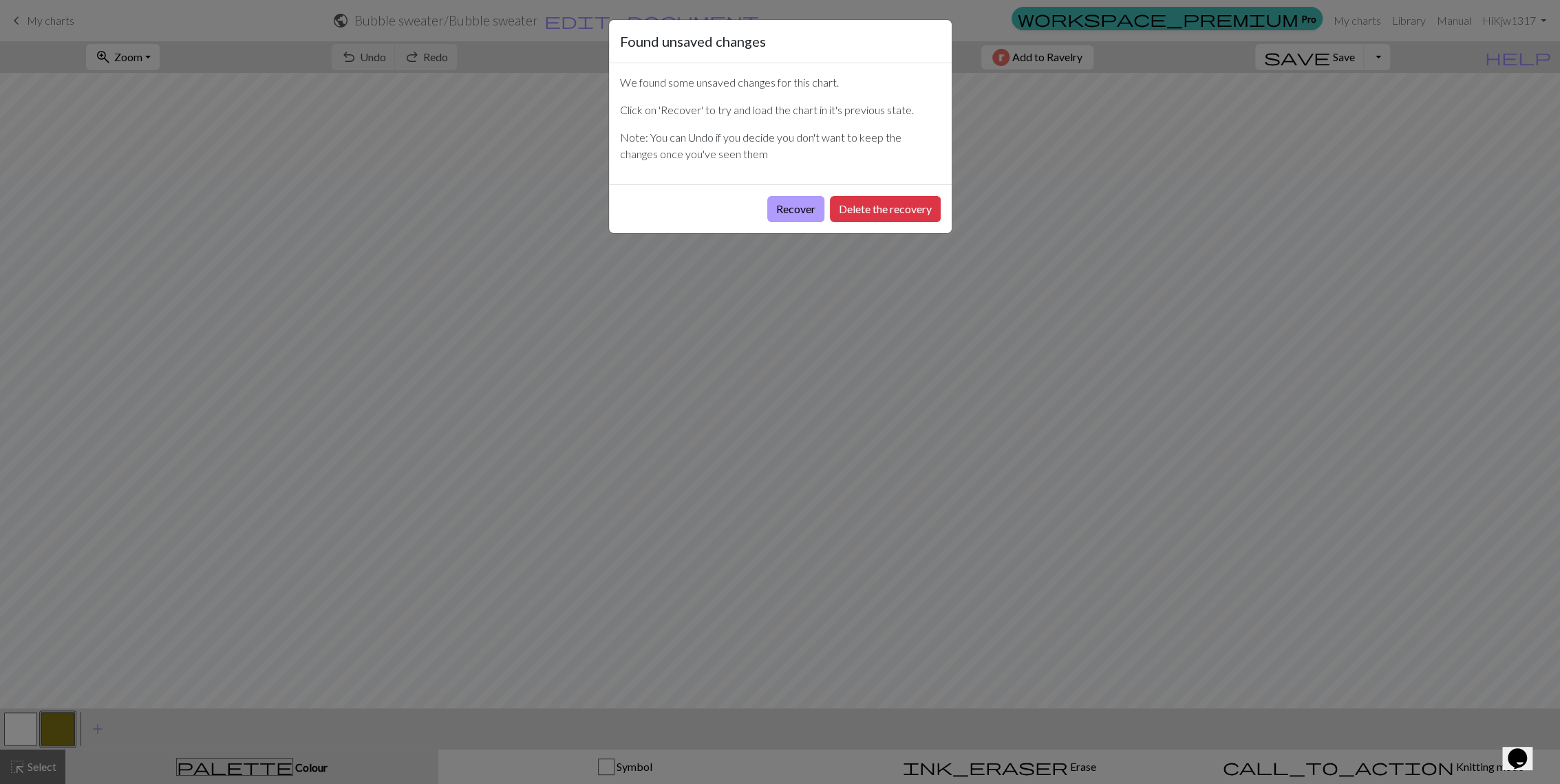
click at [784, 210] on button "Recover" at bounding box center [796, 210] width 57 height 26
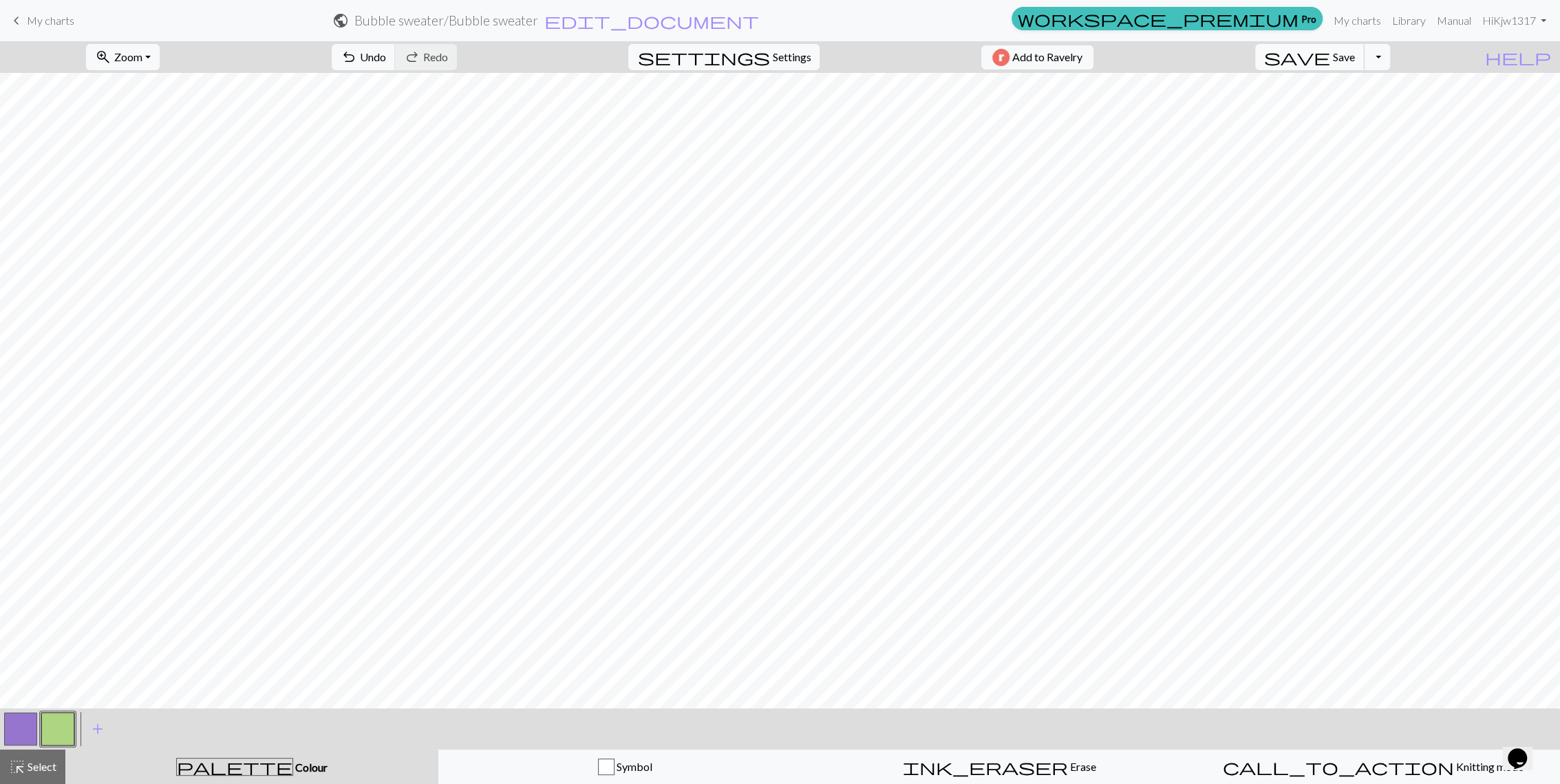
click at [1355, 61] on span "Save" at bounding box center [1344, 56] width 22 height 13
click at [1390, 57] on button "Toggle Dropdown" at bounding box center [1377, 57] width 26 height 26
click at [1389, 86] on button "file_copy Save a copy" at bounding box center [1275, 87] width 227 height 22
click at [44, 737] on button "button" at bounding box center [57, 729] width 33 height 33
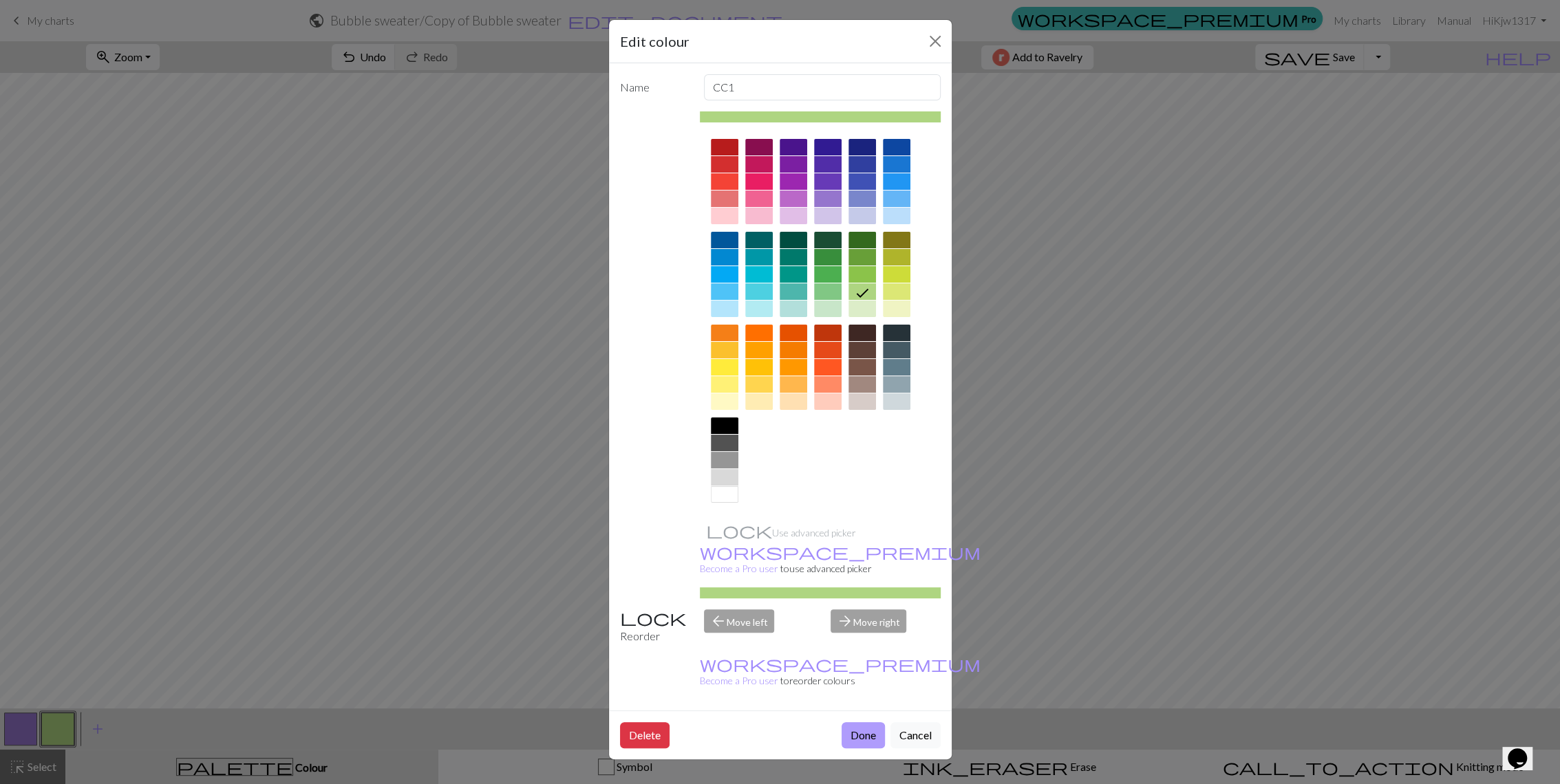
click at [852, 723] on button "Done" at bounding box center [863, 736] width 43 height 26
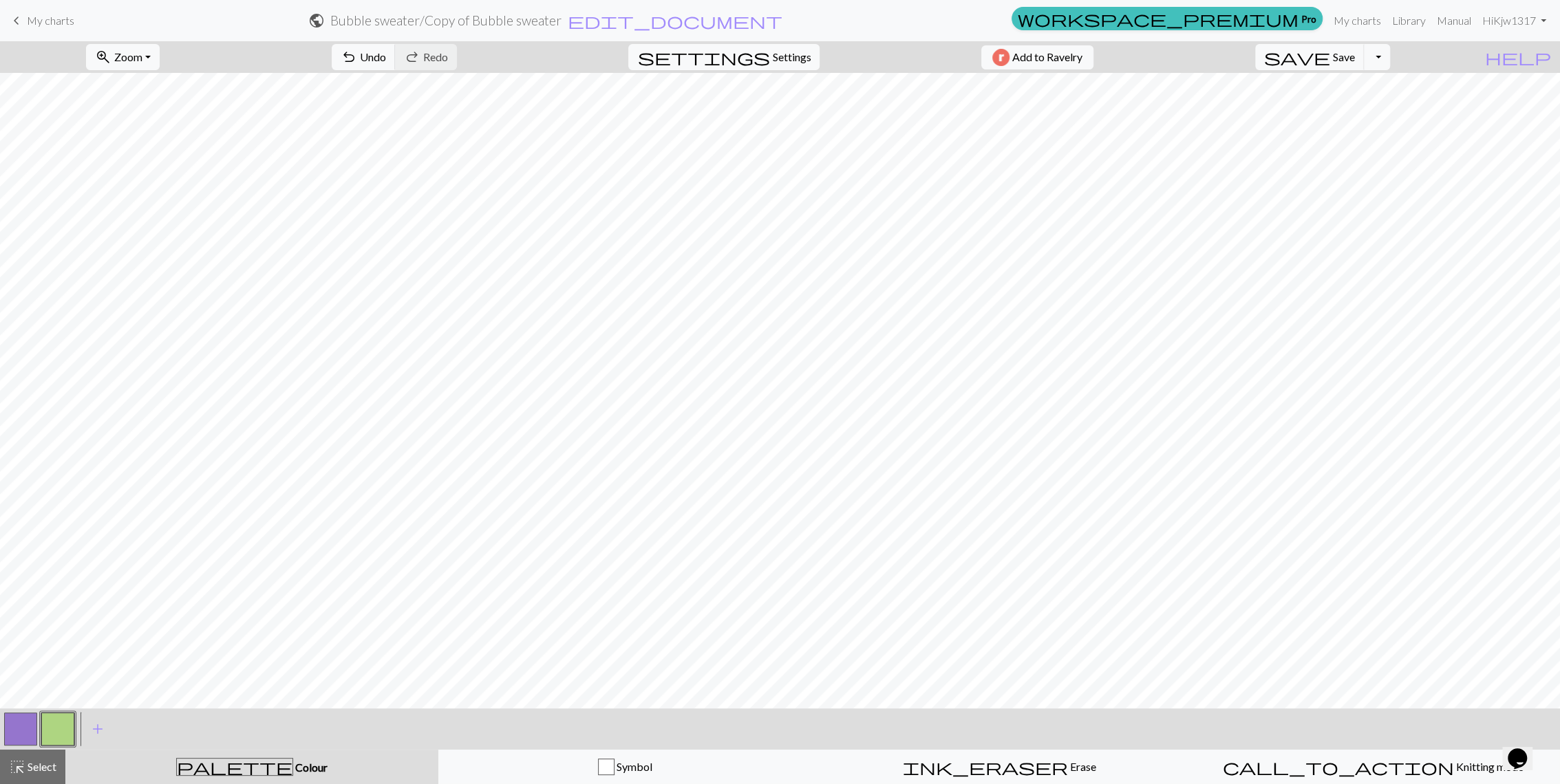
click at [30, 736] on button "button" at bounding box center [20, 729] width 33 height 33
click at [45, 732] on button "button" at bounding box center [57, 729] width 33 height 33
click at [25, 729] on button "button" at bounding box center [20, 729] width 33 height 33
click at [54, 737] on button "button" at bounding box center [57, 729] width 33 height 33
click at [27, 735] on button "button" at bounding box center [20, 729] width 33 height 33
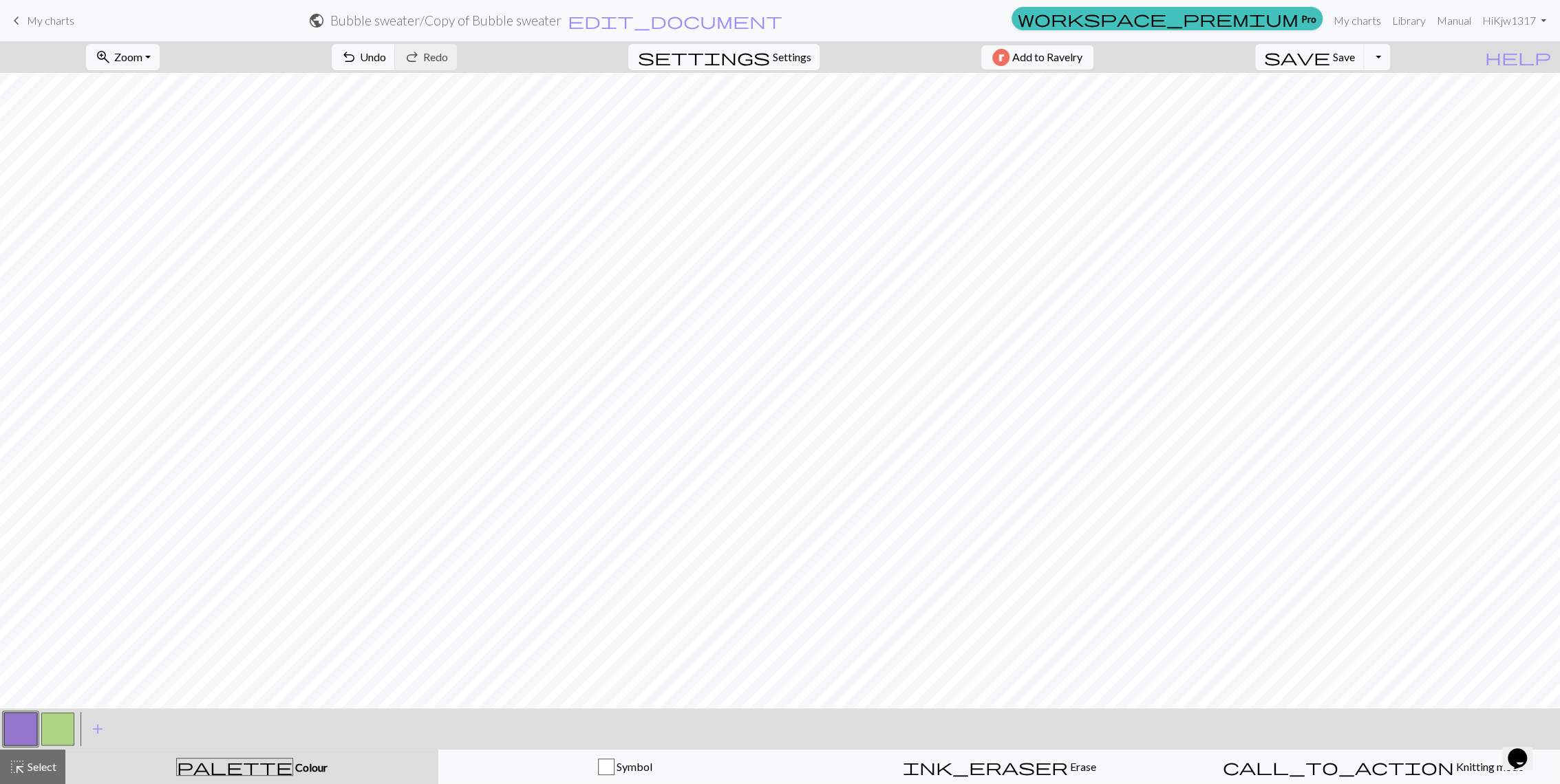
click at [52, 726] on button "button" at bounding box center [57, 729] width 33 height 33
click at [25, 769] on span "Select" at bounding box center [41, 767] width 31 height 13
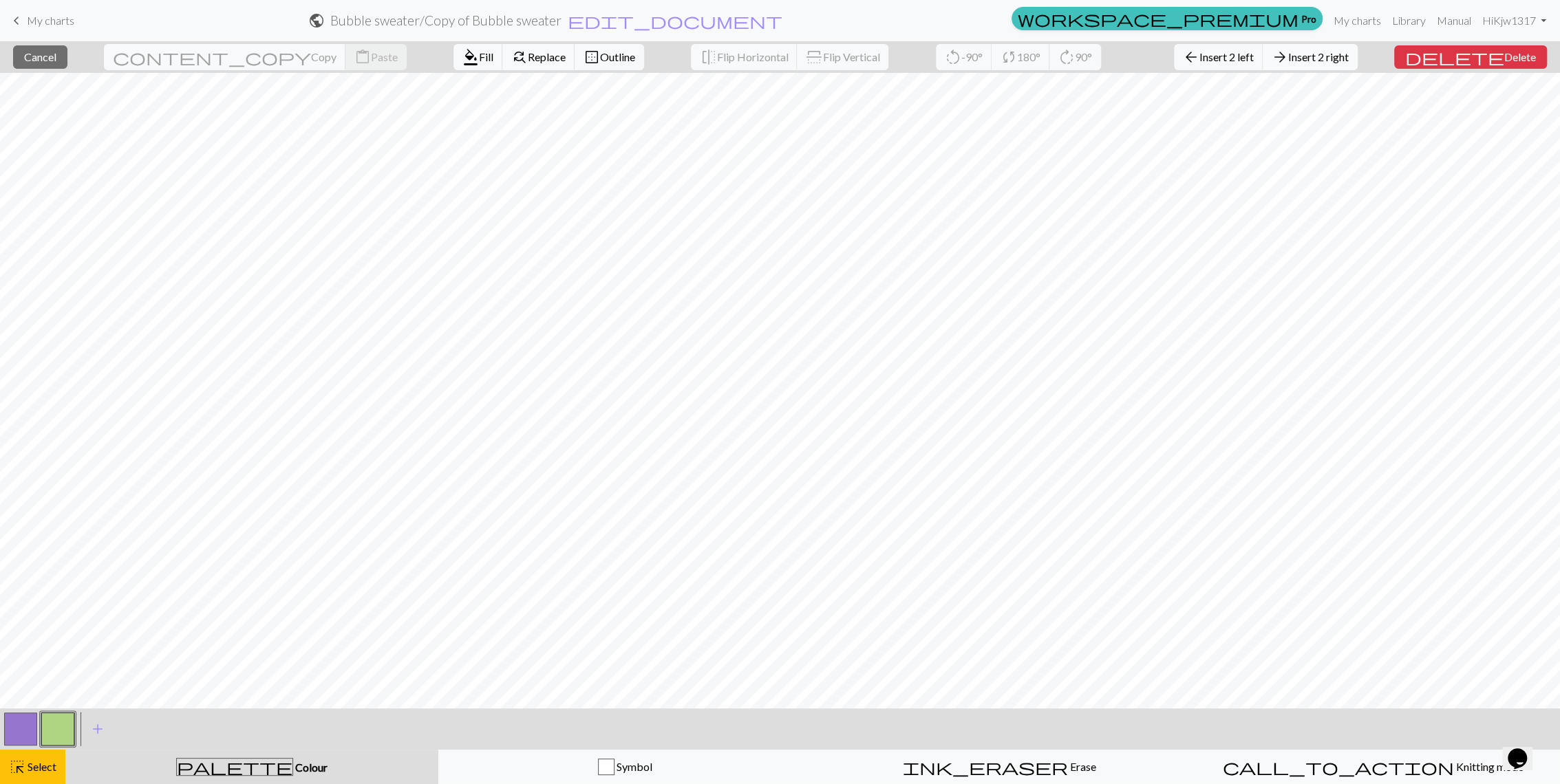
click at [1349, 56] on span "Insert 2 right" at bounding box center [1319, 56] width 61 height 13
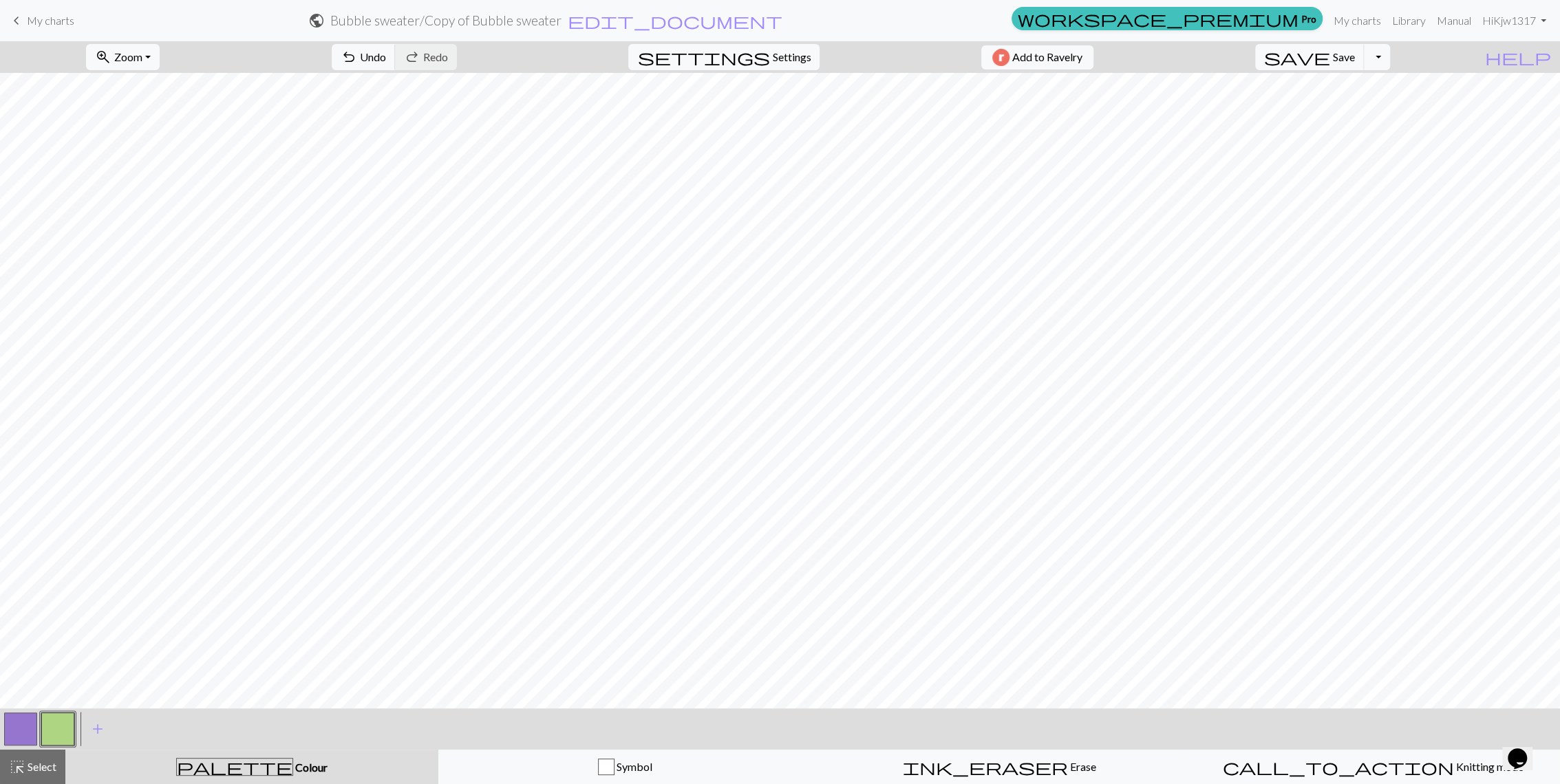
click at [20, 728] on button "button" at bounding box center [20, 729] width 33 height 33
click at [44, 729] on button "button" at bounding box center [57, 729] width 33 height 33
click at [28, 732] on button "button" at bounding box center [20, 729] width 33 height 33
click at [45, 729] on button "button" at bounding box center [57, 729] width 33 height 33
click at [50, 764] on span "Select" at bounding box center [41, 767] width 31 height 13
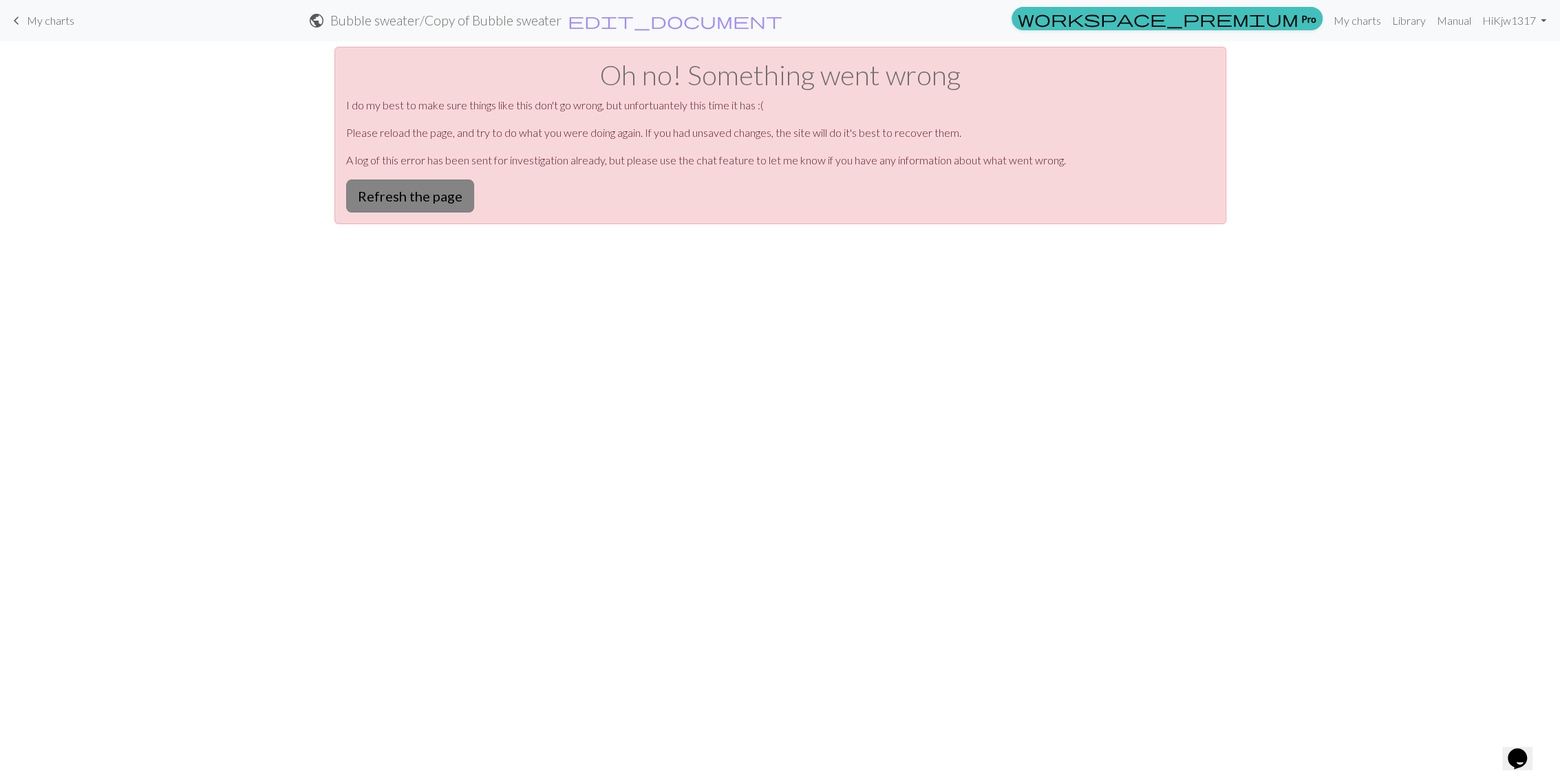
click at [365, 201] on button "Refresh the page" at bounding box center [410, 196] width 128 height 33
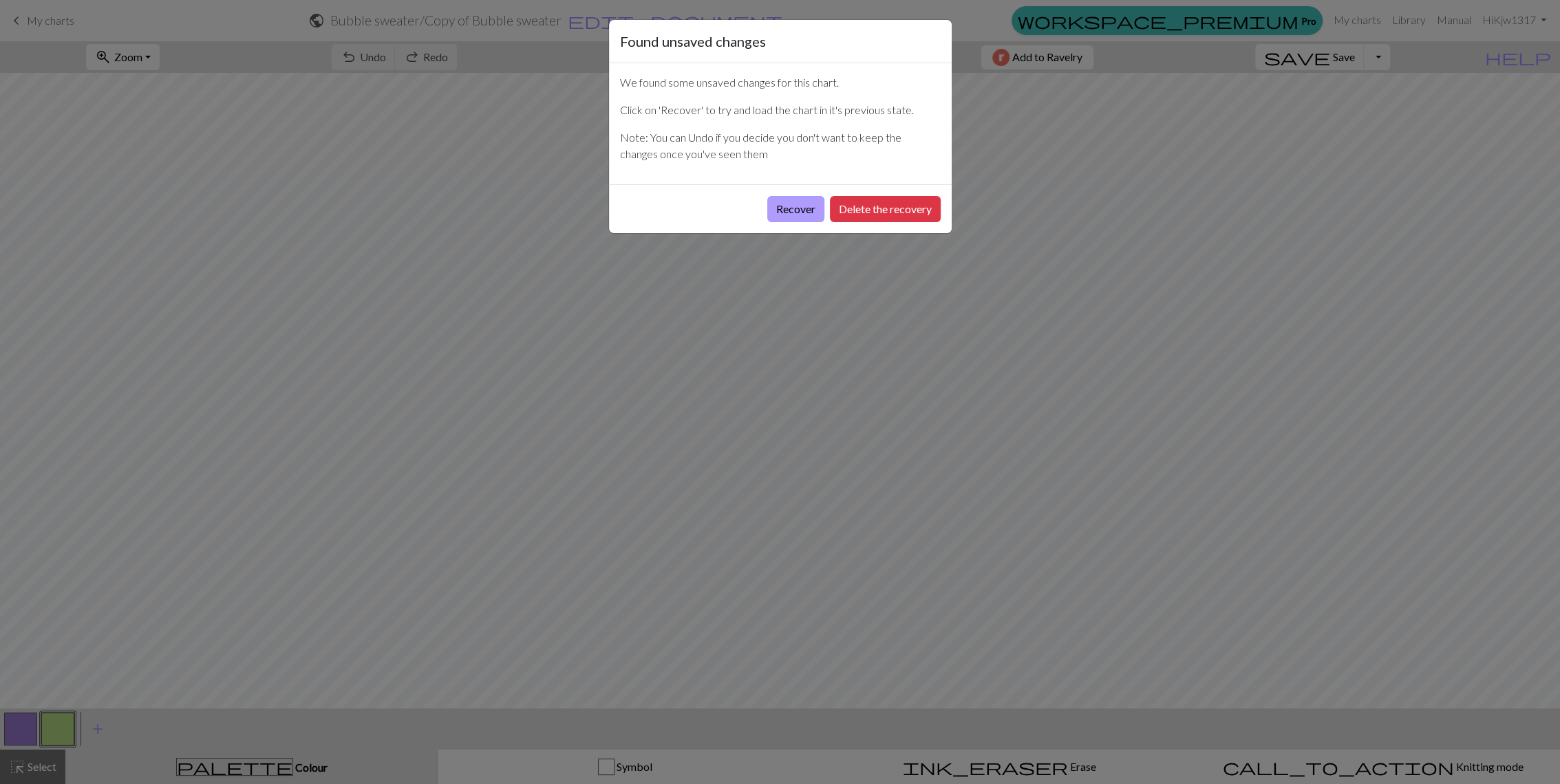
click at [796, 212] on button "Recover" at bounding box center [796, 210] width 57 height 26
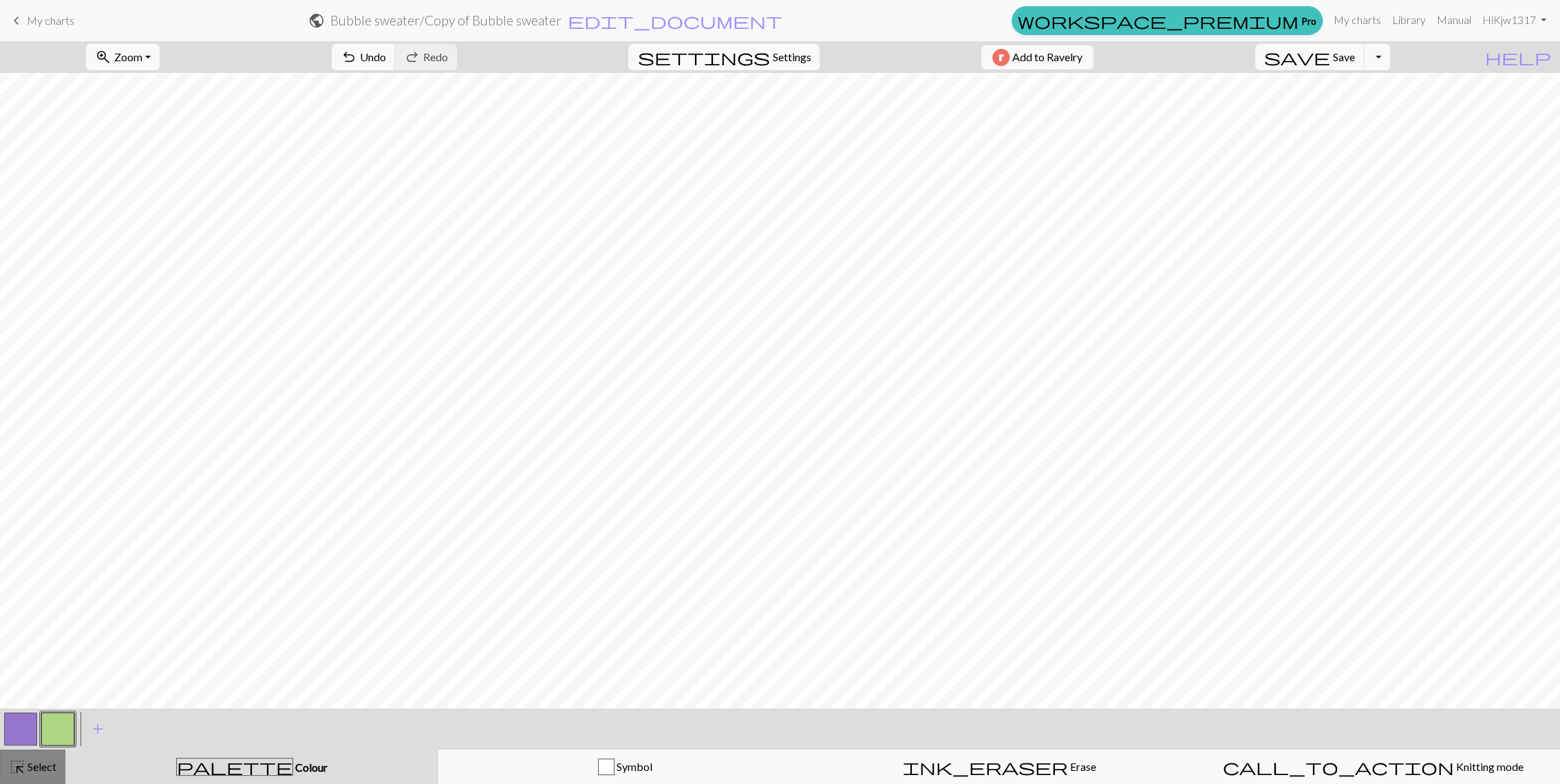
click at [35, 766] on span "Select" at bounding box center [41, 767] width 31 height 13
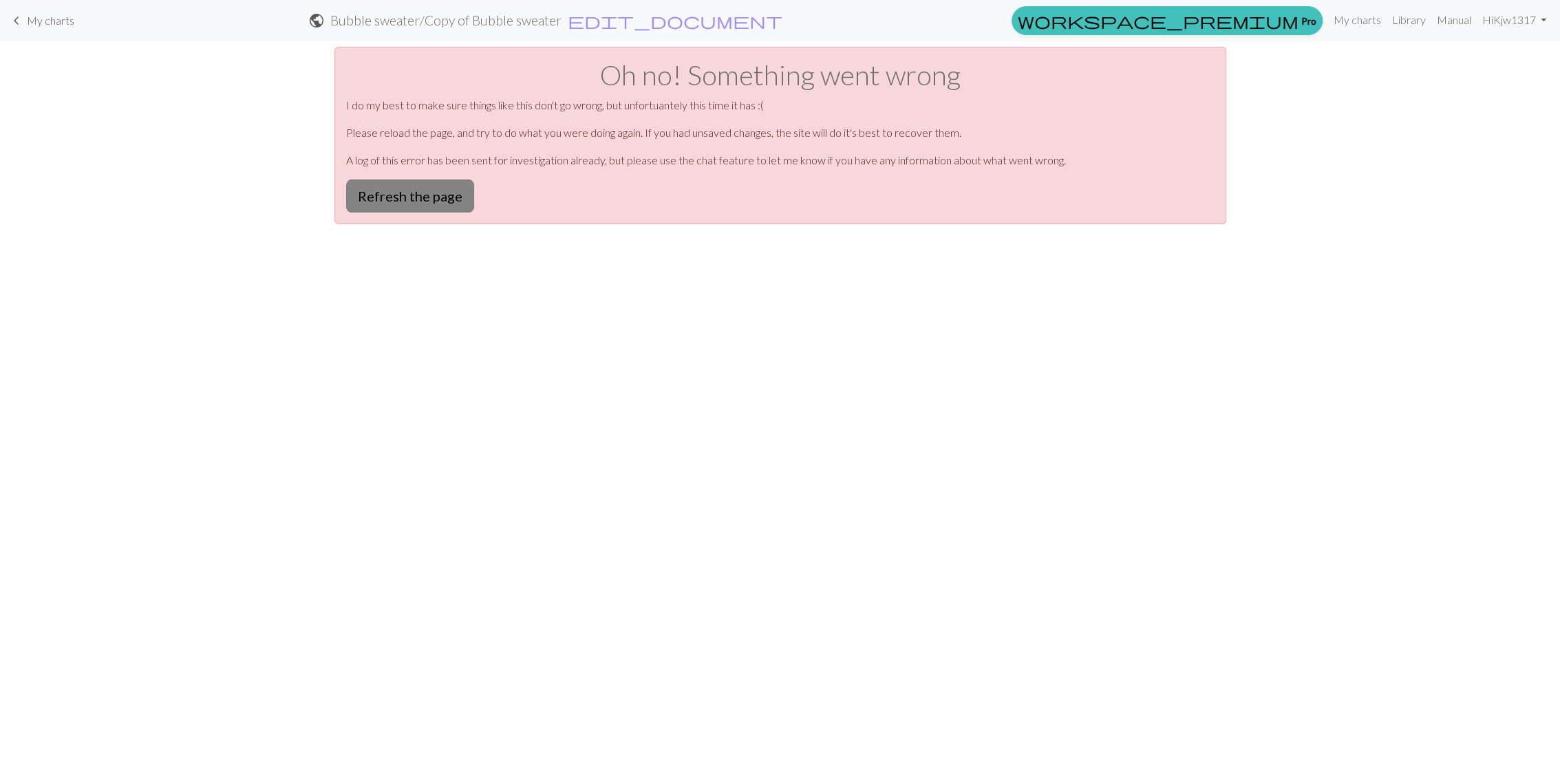
click at [408, 200] on button "Refresh the page" at bounding box center [410, 196] width 128 height 33
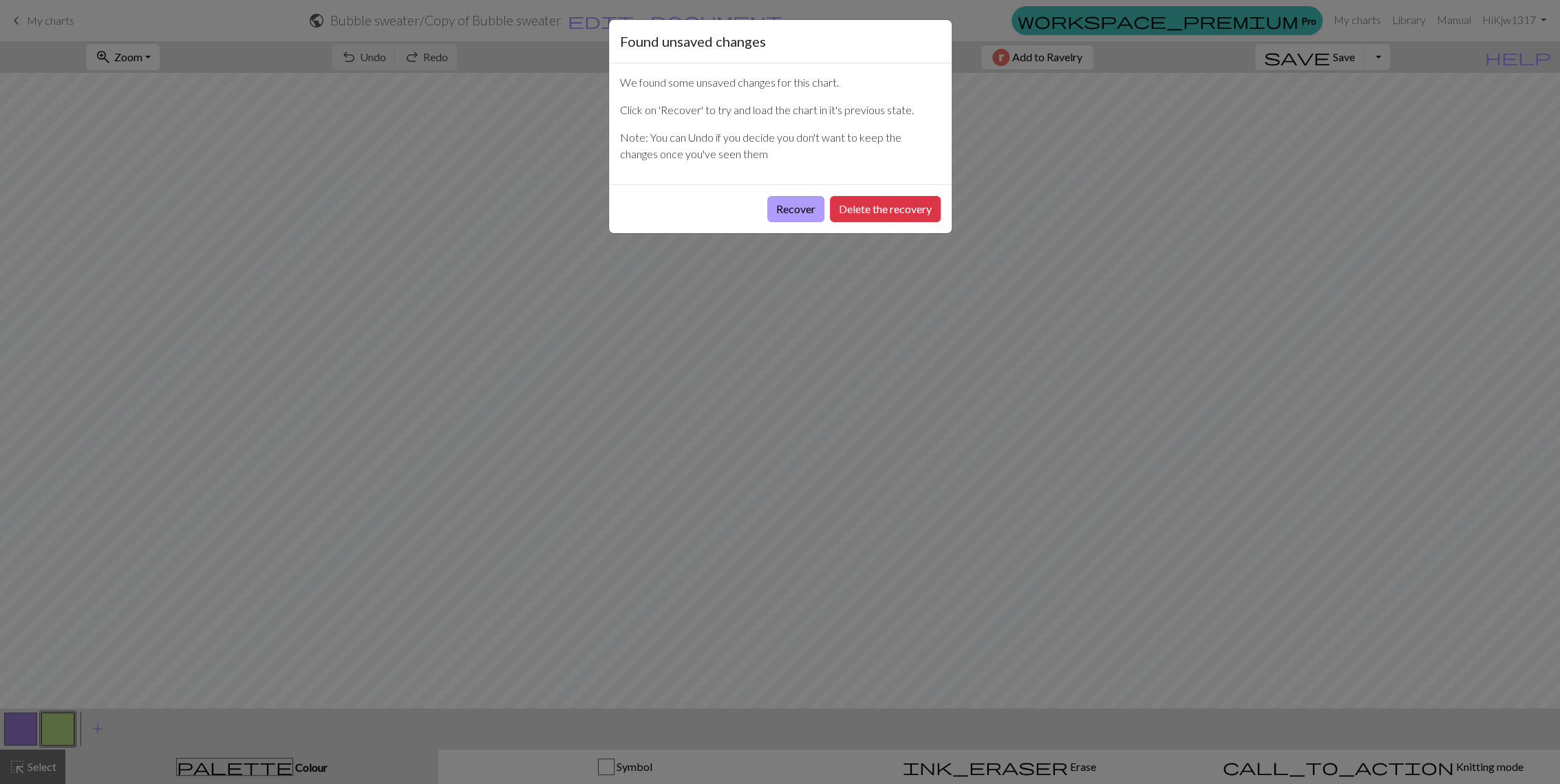
click at [803, 210] on button "Recover" at bounding box center [796, 210] width 57 height 26
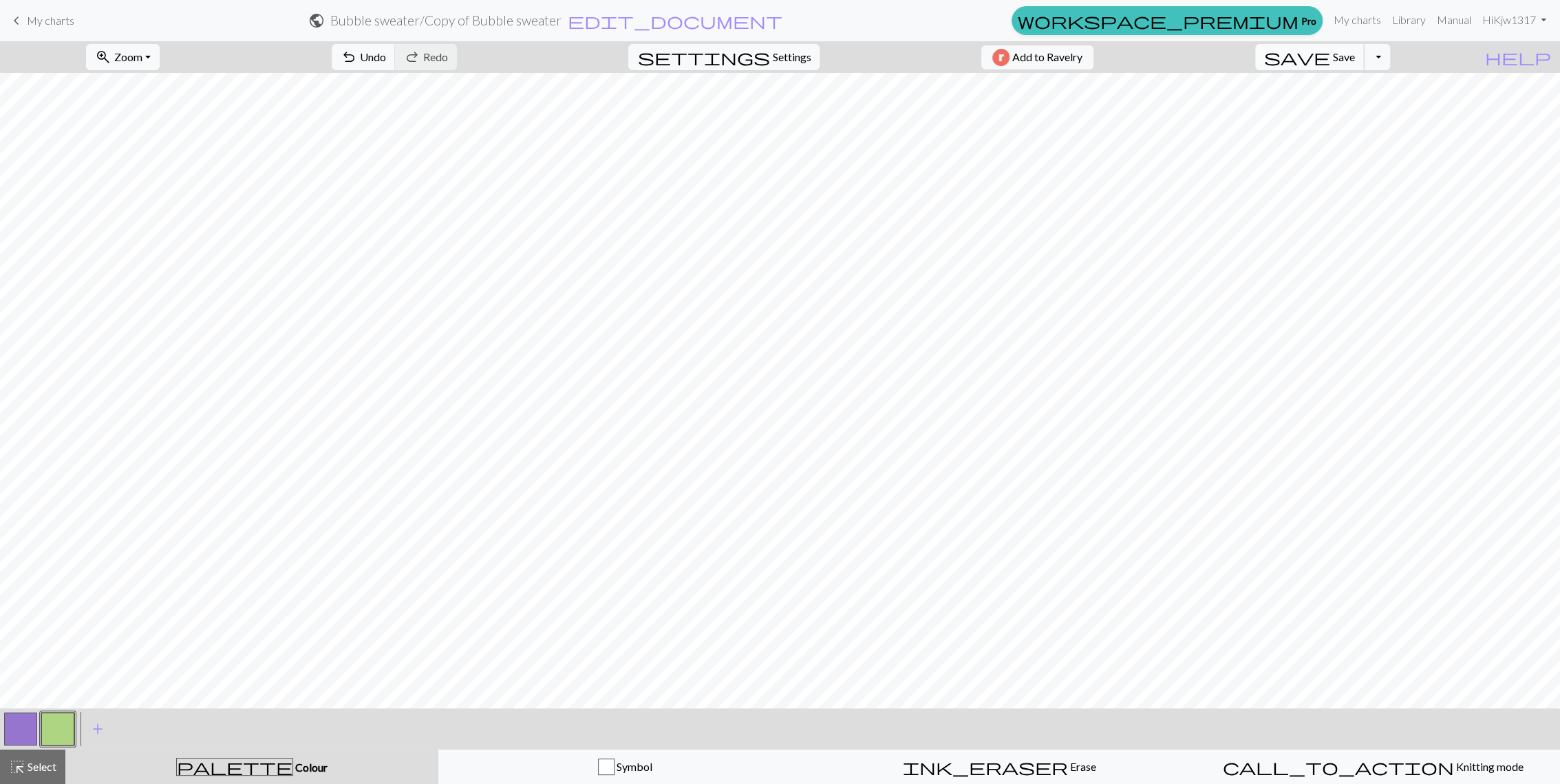
click at [1355, 61] on span "Save" at bounding box center [1344, 56] width 22 height 13
click at [17, 730] on button "button" at bounding box center [20, 729] width 33 height 33
click at [61, 724] on button "button" at bounding box center [57, 729] width 33 height 33
click at [26, 723] on button "button" at bounding box center [20, 729] width 33 height 33
click at [67, 730] on button "button" at bounding box center [57, 729] width 33 height 33
